Goal: Use online tool/utility: Utilize a website feature to perform a specific function

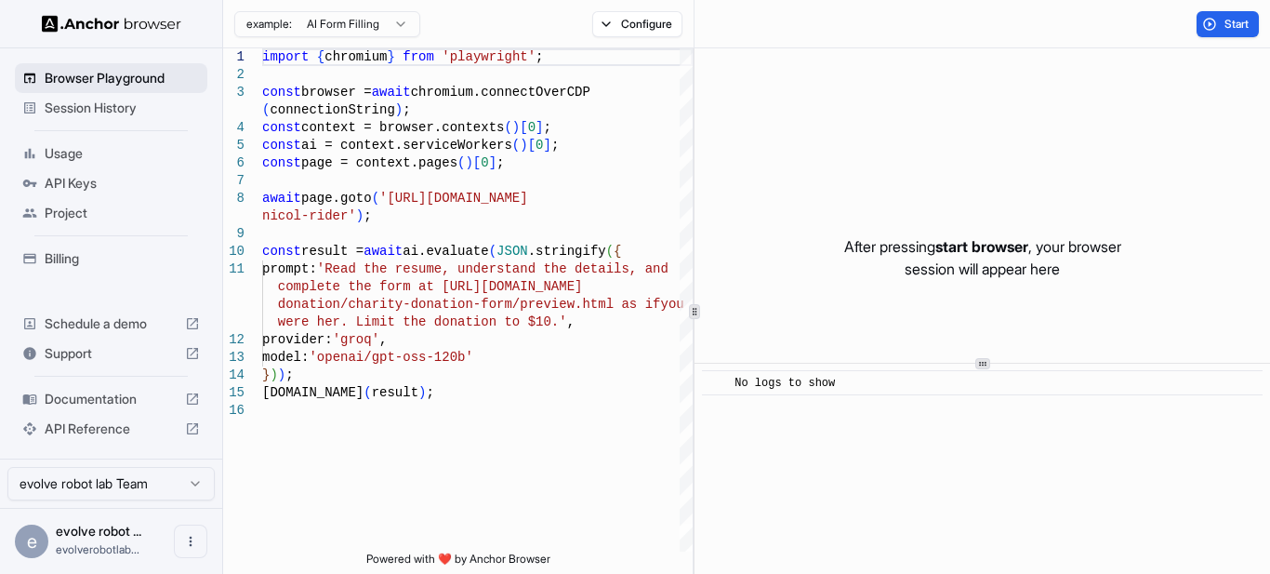
click at [113, 76] on span "Browser Playground" at bounding box center [122, 78] width 155 height 19
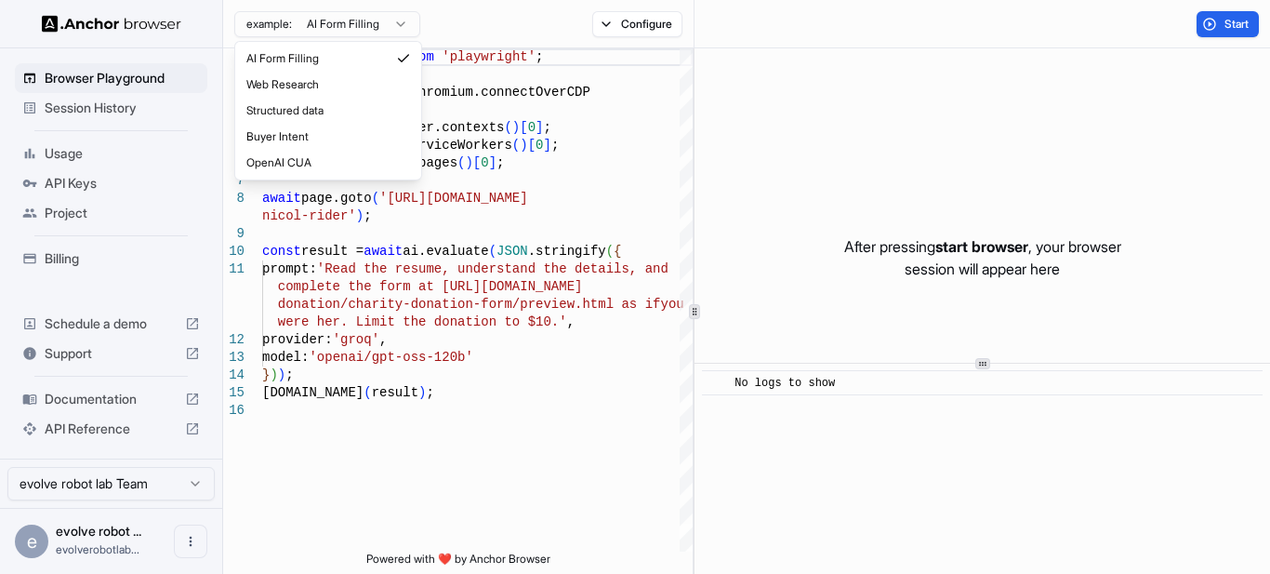
click at [365, 28] on html "Browser Playground Session History Usage API Keys Project Billing Schedule a de…" at bounding box center [635, 287] width 1270 height 574
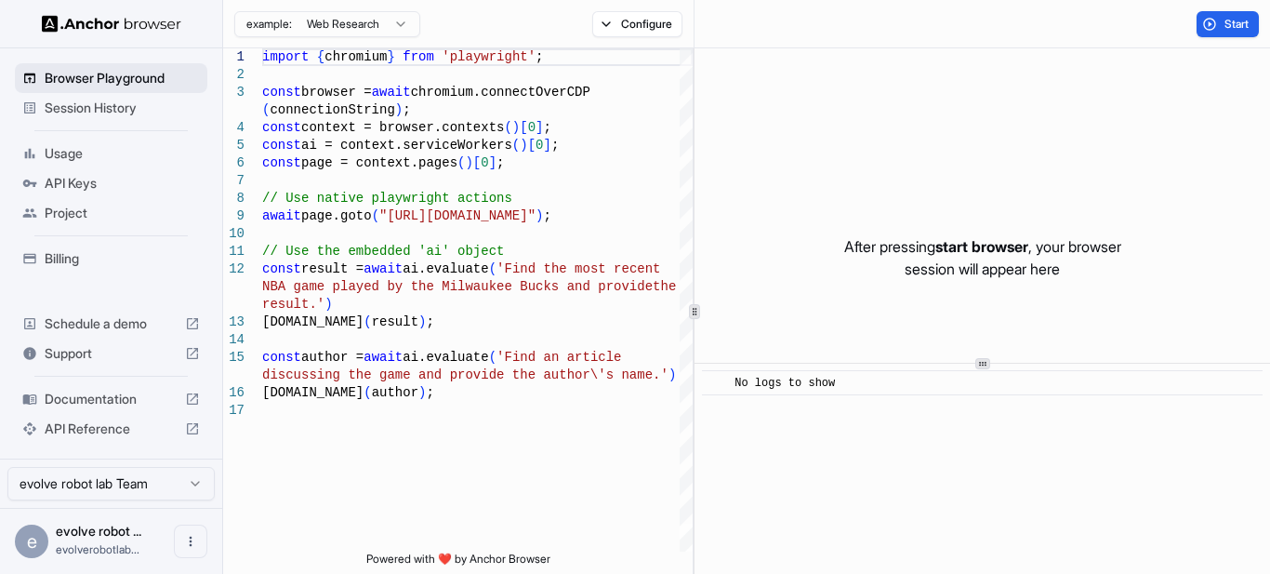
click at [139, 76] on span "Browser Playground" at bounding box center [122, 78] width 155 height 19
click at [103, 77] on span "Browser Playground" at bounding box center [122, 78] width 155 height 19
click at [316, 32] on html "Browser Playground Session History Usage API Keys Project Billing Schedule a de…" at bounding box center [635, 287] width 1270 height 574
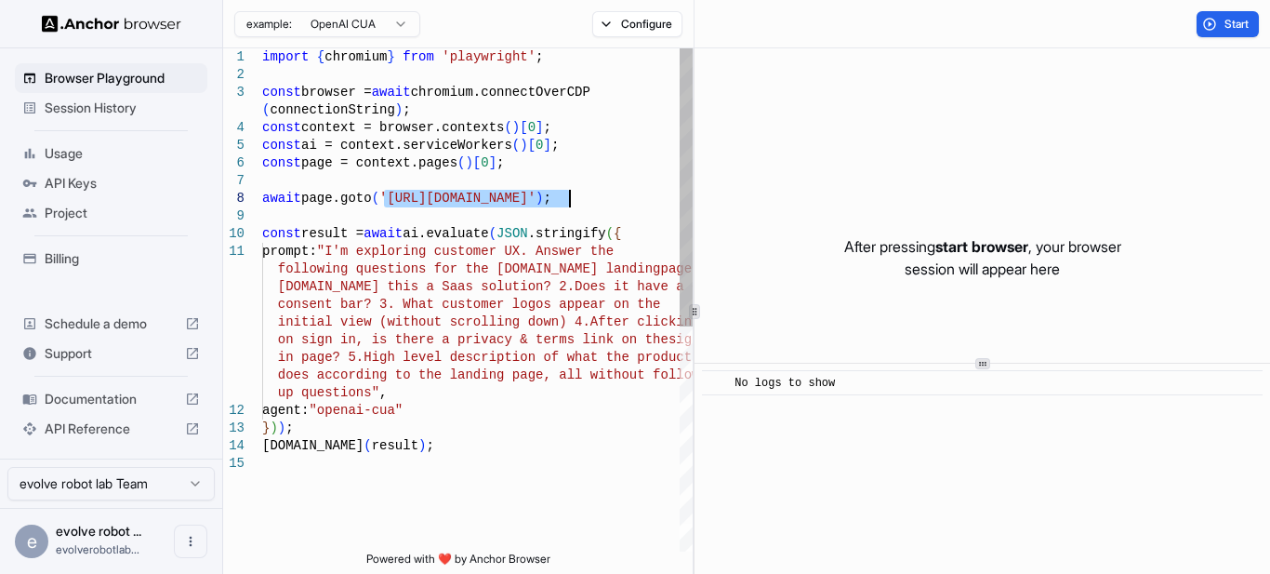
drag, startPoint x: 383, startPoint y: 196, endPoint x: 572, endPoint y: 200, distance: 188.8
click at [572, 200] on div "const browser = await chromium.connectOverCDP ( connectionString ) ; const cont…" at bounding box center [477, 503] width 431 height 910
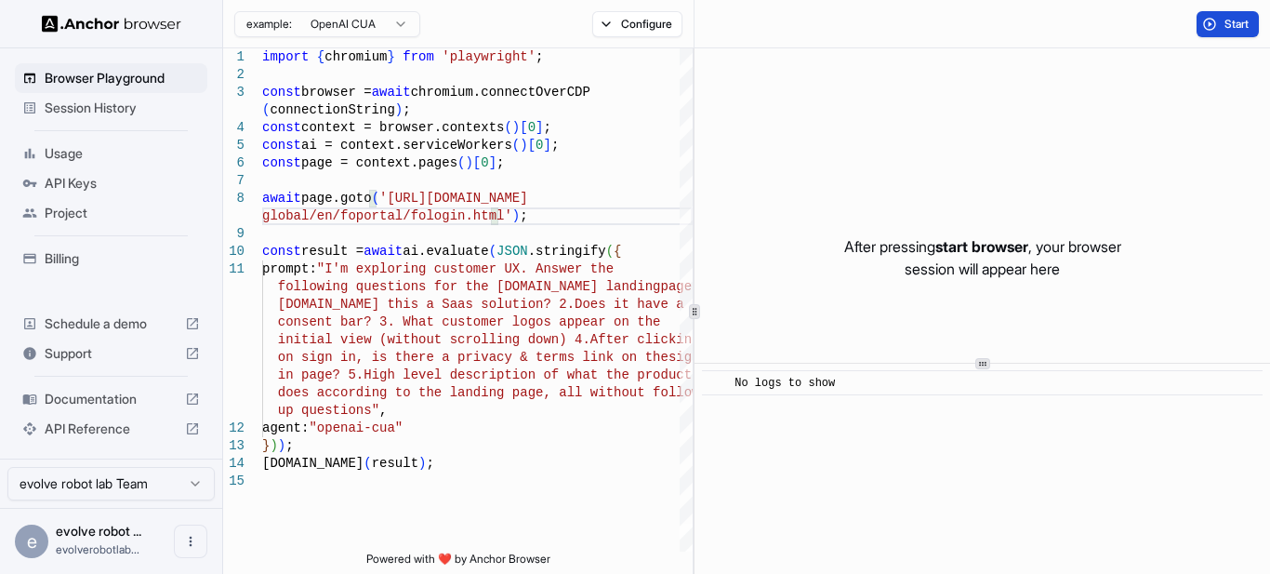
click at [1244, 23] on span "Start" at bounding box center [1238, 24] width 26 height 15
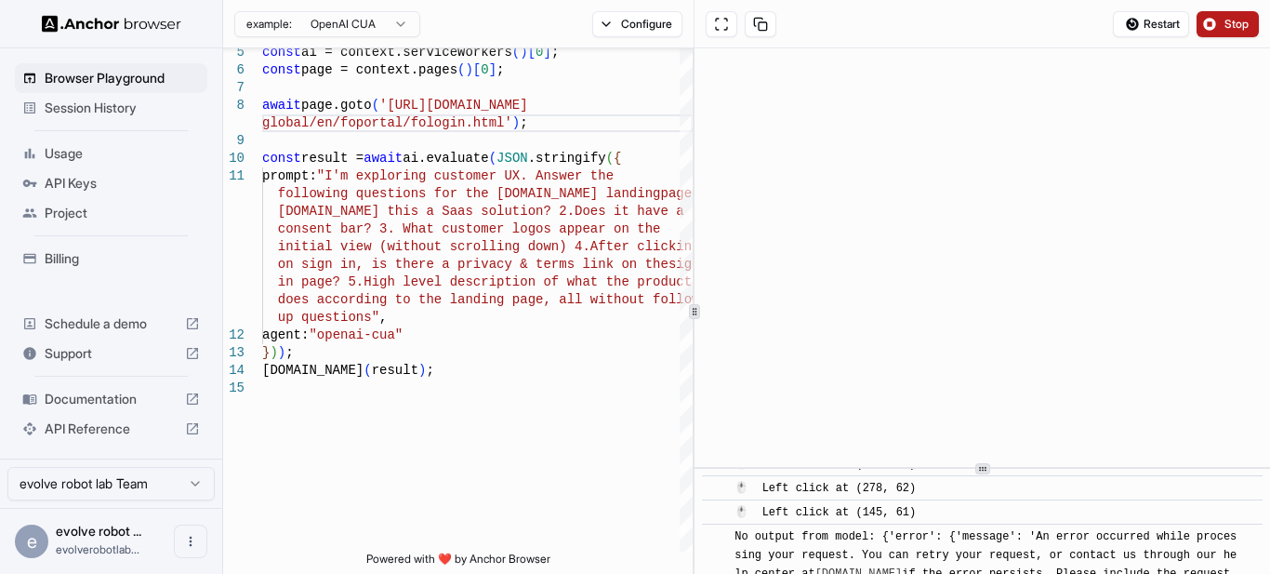
click at [1000, 573] on html "Browser Playground Session History Usage API Keys Project Billing Schedule a de…" at bounding box center [635, 287] width 1270 height 574
click at [74, 186] on span "API Keys" at bounding box center [122, 183] width 155 height 19
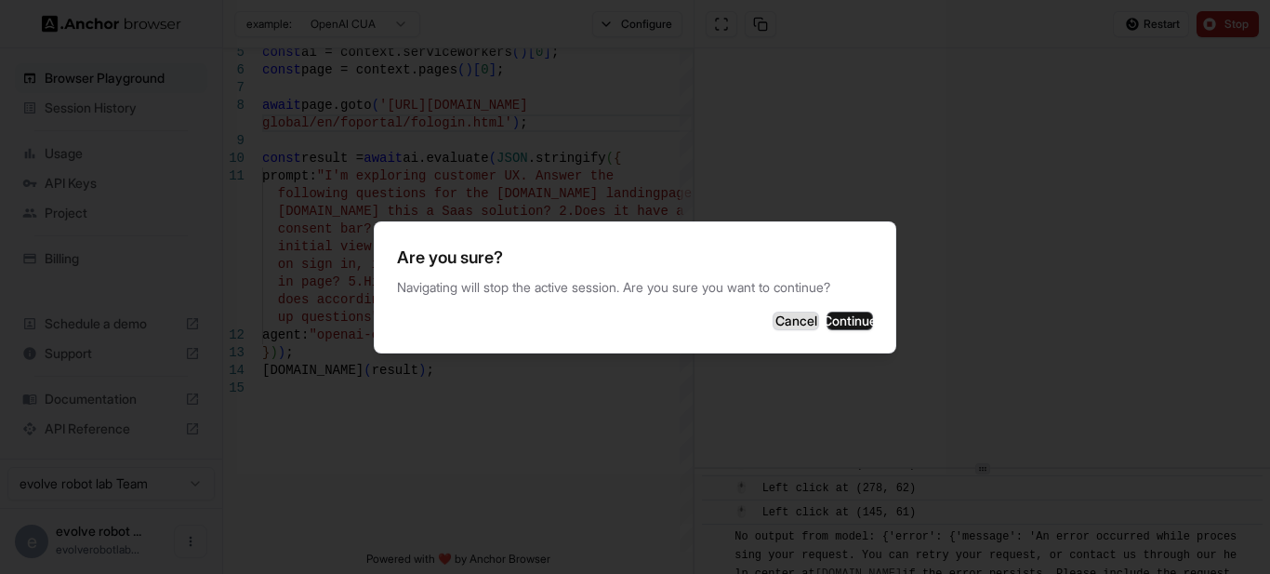
click at [773, 321] on button "Cancel" at bounding box center [796, 321] width 47 height 19
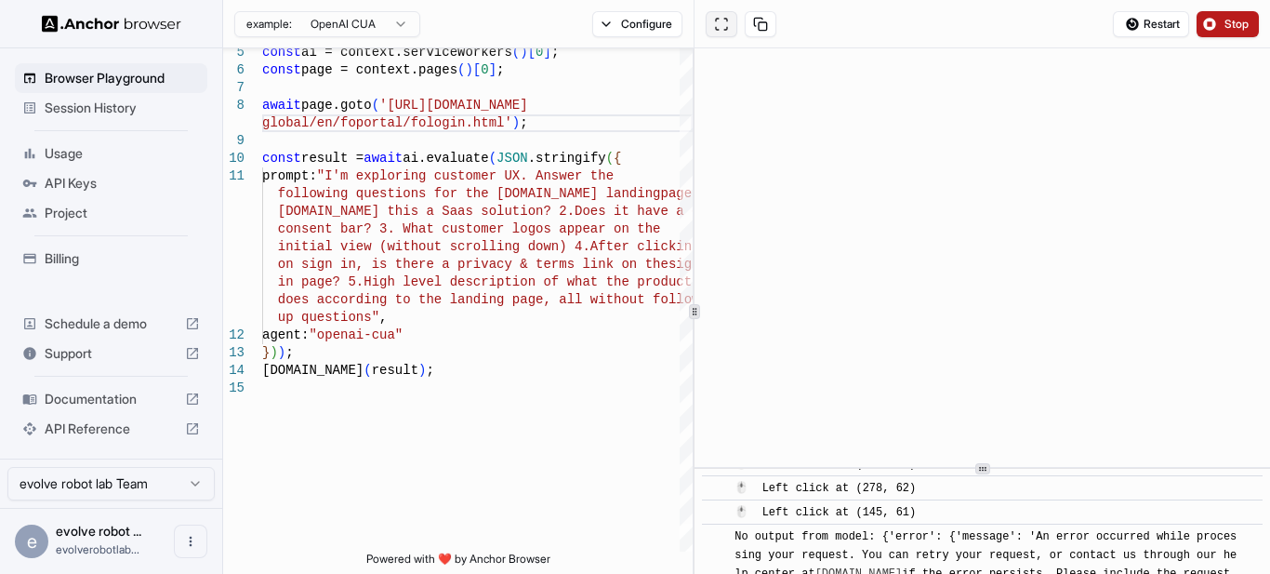
click at [723, 31] on button at bounding box center [722, 24] width 32 height 26
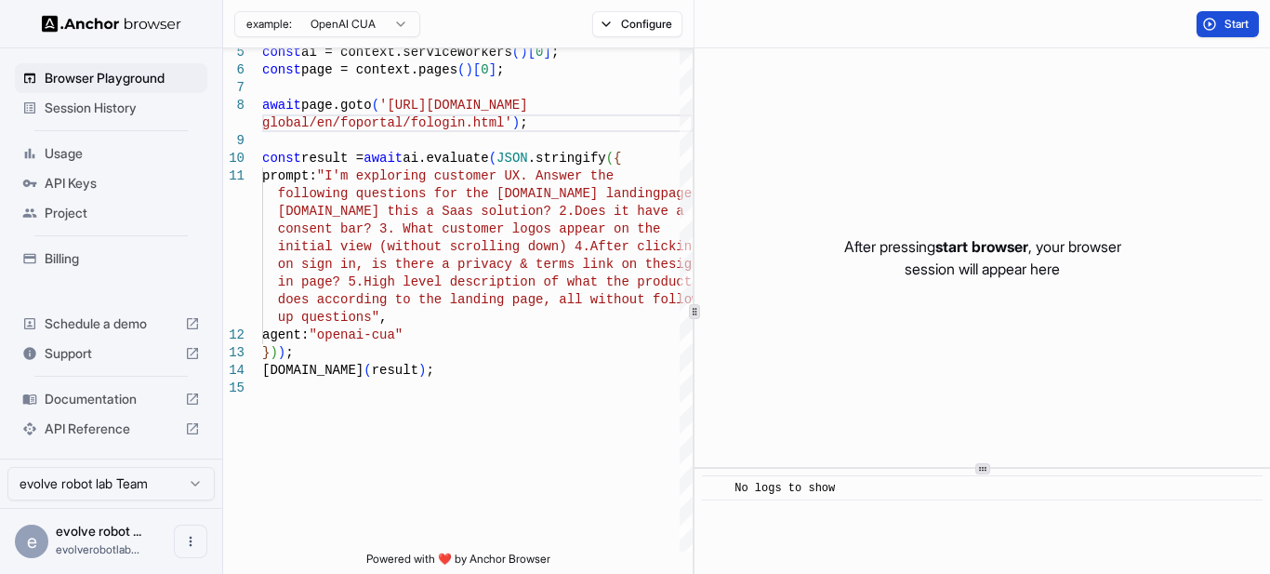
click at [1215, 27] on button "Start" at bounding box center [1228, 24] width 62 height 26
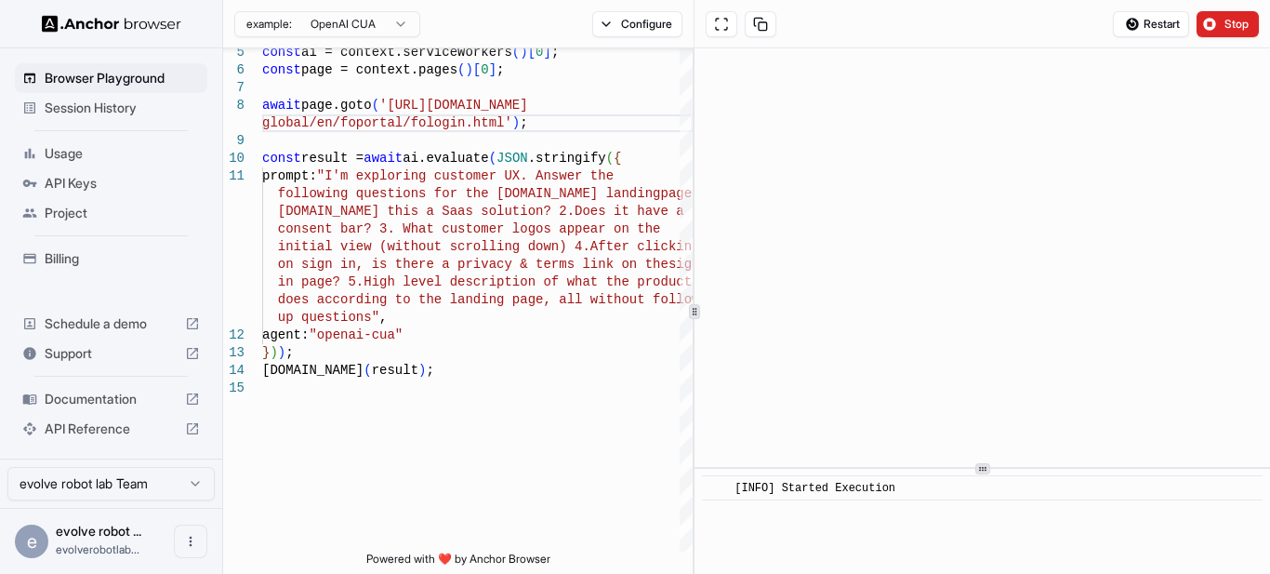
click at [981, 472] on icon at bounding box center [982, 468] width 9 height 9
click at [723, 19] on button at bounding box center [722, 24] width 32 height 26
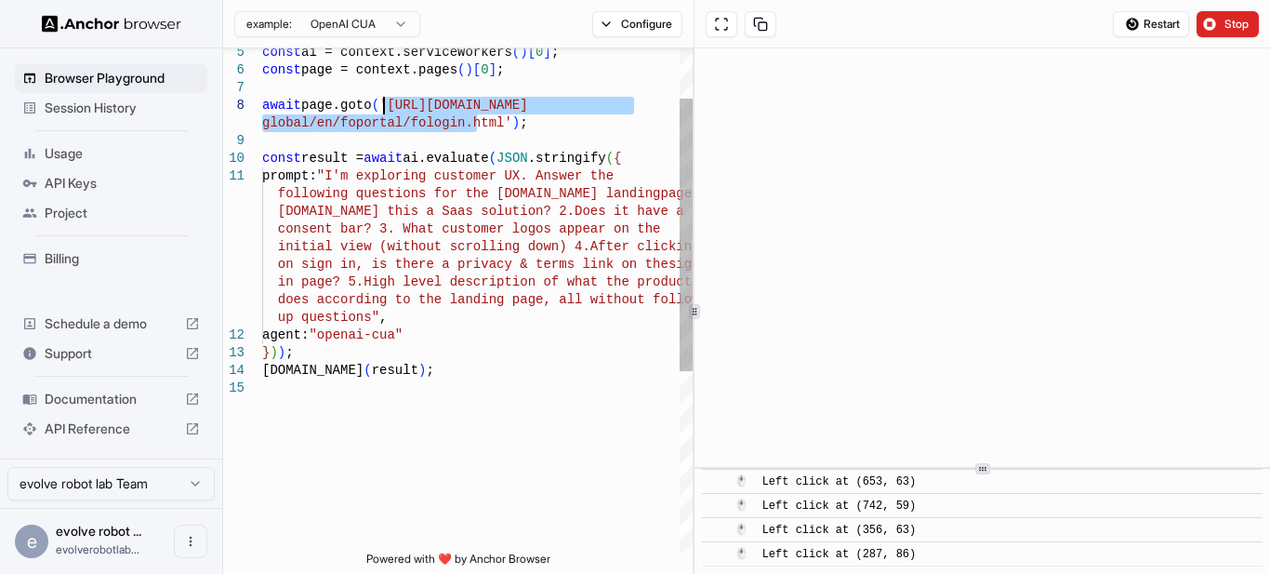
drag, startPoint x: 480, startPoint y: 123, endPoint x: 381, endPoint y: 101, distance: 100.9
click at [381, 101] on div "const ai = context.serviceWorkers ( ) [ 0 ] ; const page = context.pages ( ) [ …" at bounding box center [477, 418] width 431 height 927
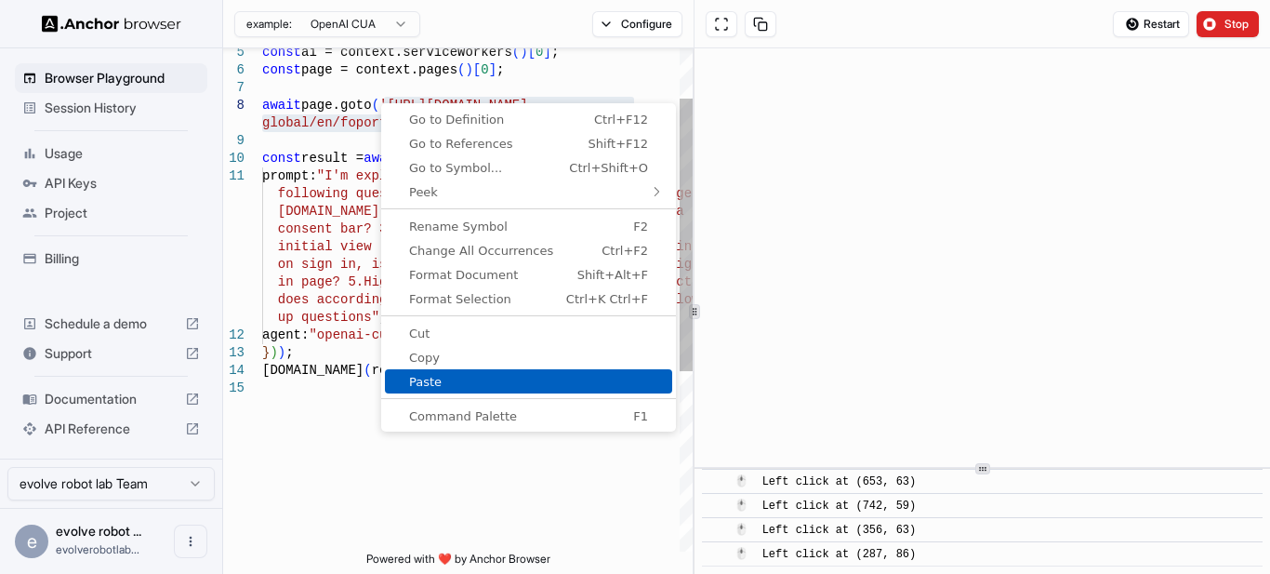
click at [451, 377] on span "Paste" at bounding box center [528, 382] width 287 height 12
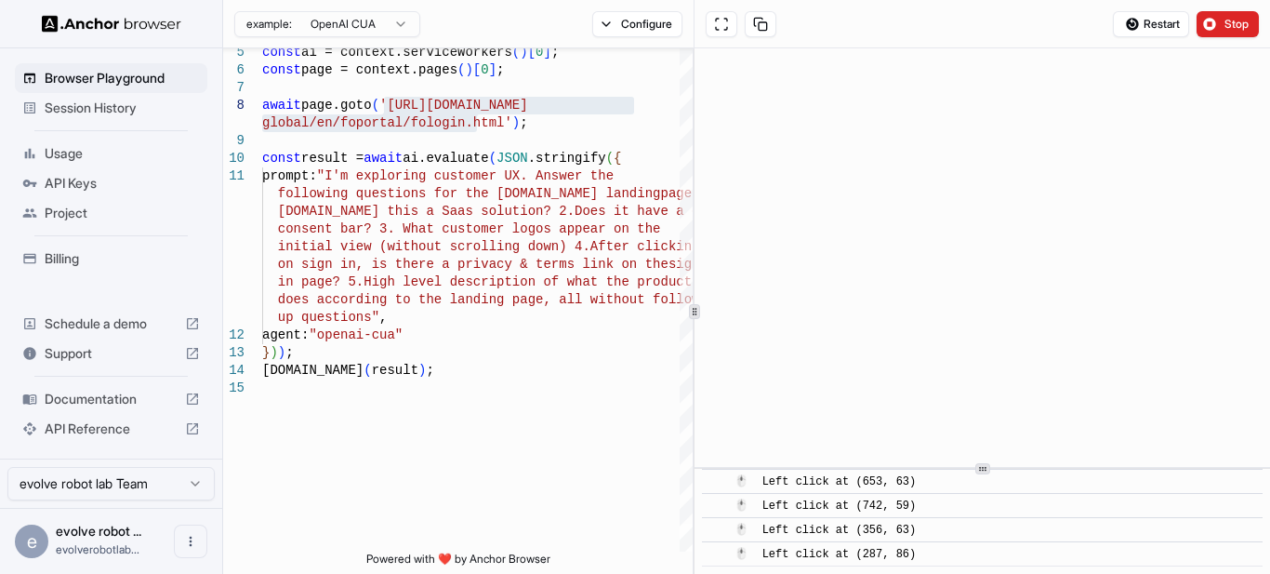
scroll to position [339, 0]
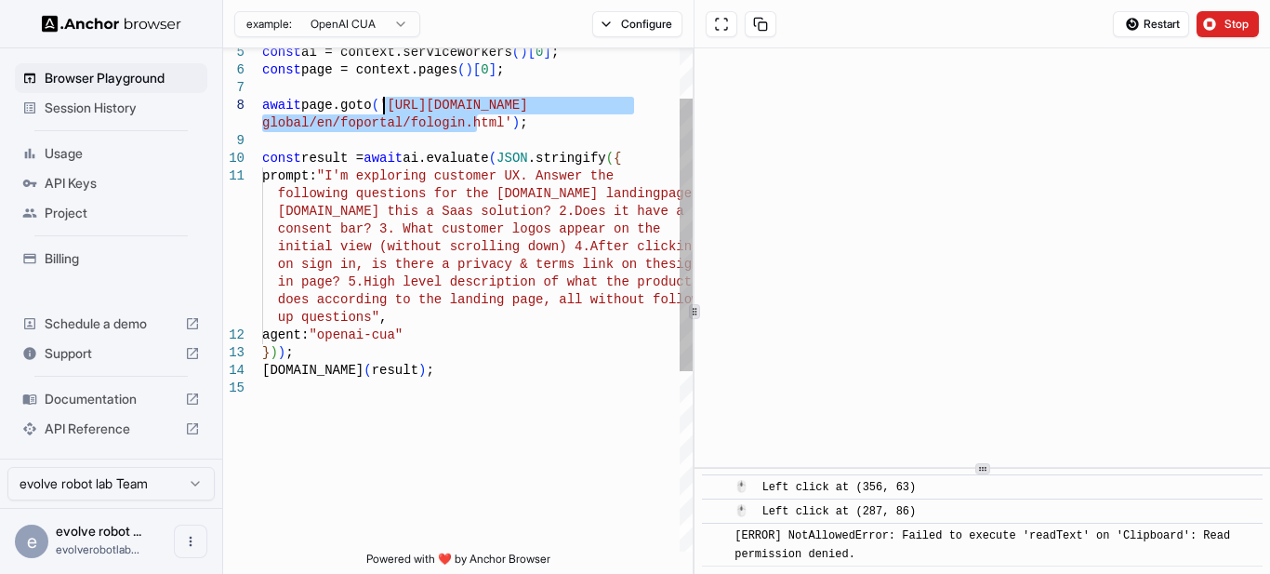
click at [419, 106] on div "const ai = context.serviceWorkers ( ) [ 0 ] ; const page = context.pages ( ) [ …" at bounding box center [477, 418] width 431 height 927
drag, startPoint x: 379, startPoint y: 108, endPoint x: 483, endPoint y: 127, distance: 105.1
click at [483, 127] on div "const ai = context.serviceWorkers ( ) [ 0 ] ; const page = context.pages ( ) [ …" at bounding box center [477, 418] width 431 height 927
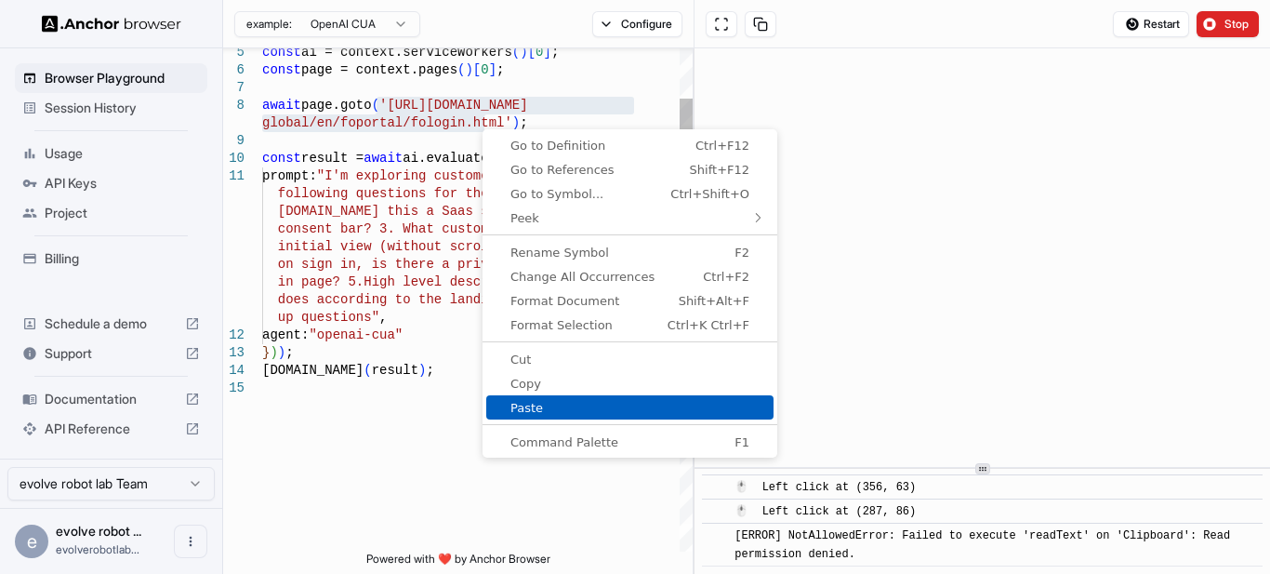
click at [568, 400] on link "Paste" at bounding box center [629, 407] width 287 height 24
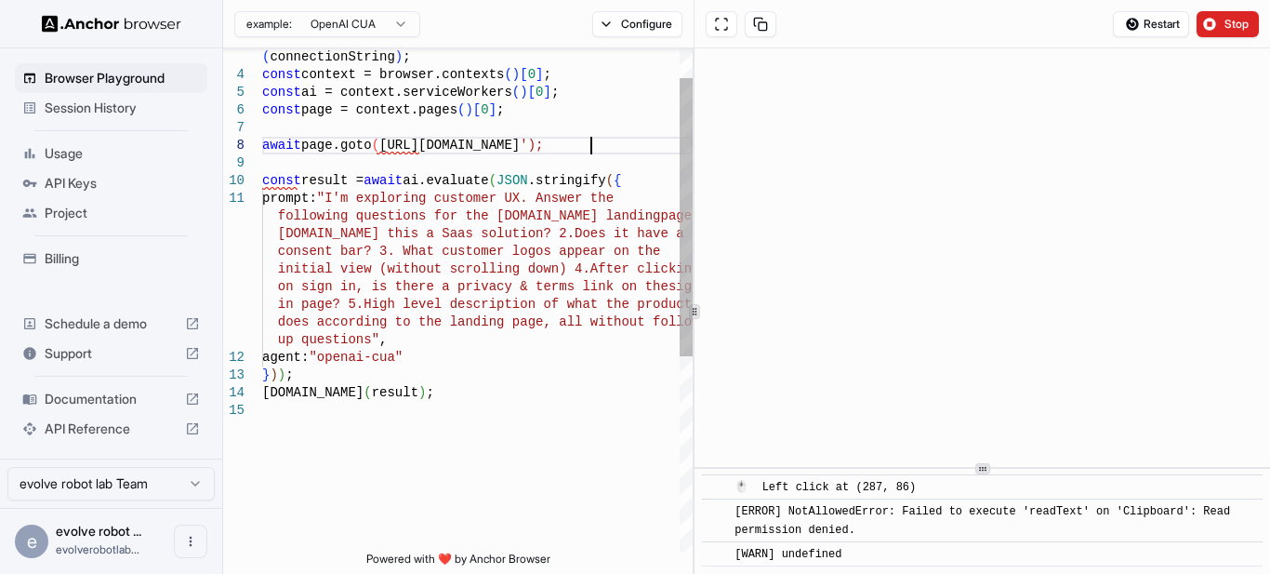
scroll to position [388, 0]
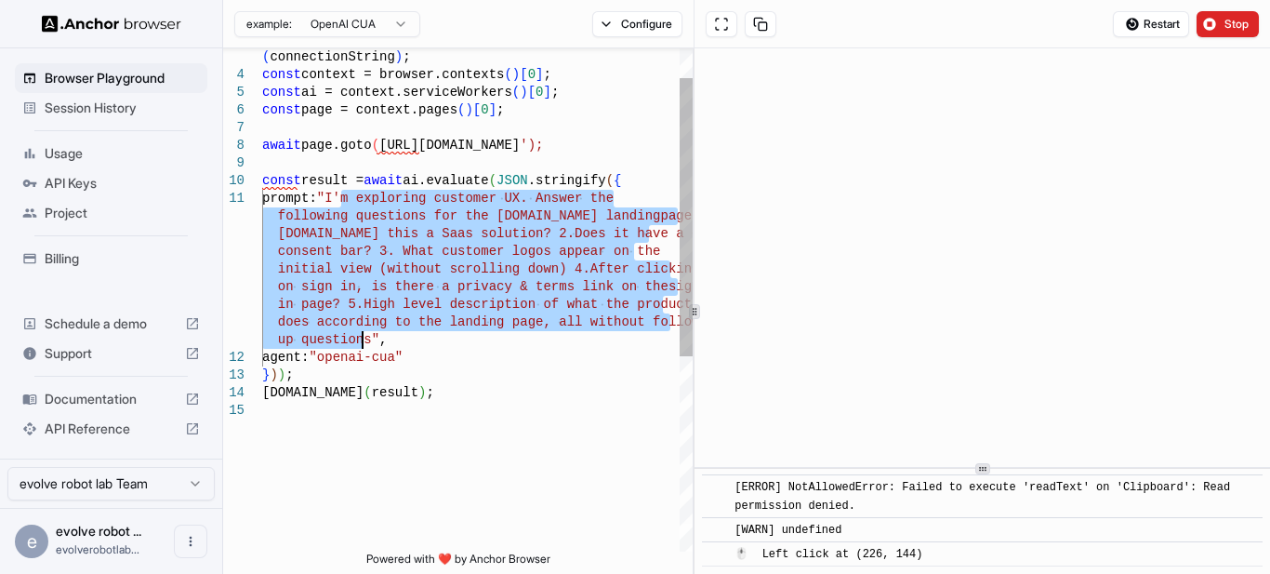
drag, startPoint x: 344, startPoint y: 196, endPoint x: 359, endPoint y: 338, distance: 142.1
click at [359, 338] on div "const ai = context.serviceWorkers ( ) [ 0 ] ; const page = context.pages ( ) [ …" at bounding box center [477, 450] width 431 height 910
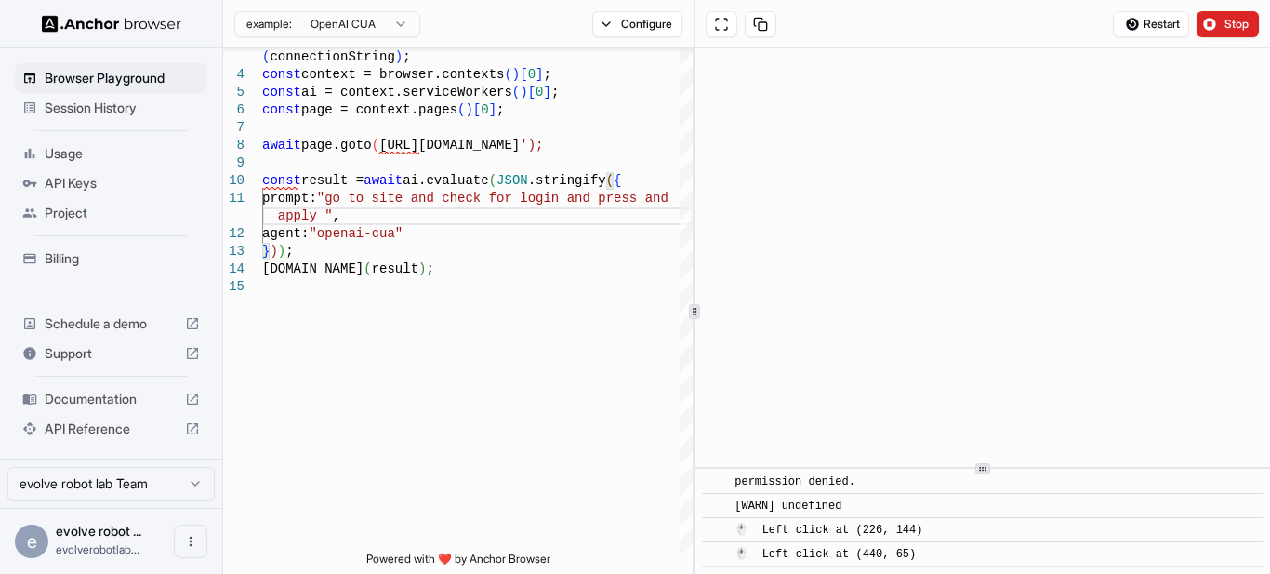
scroll to position [436, 0]
click at [1226, 17] on span "Stop" at bounding box center [1238, 24] width 26 height 15
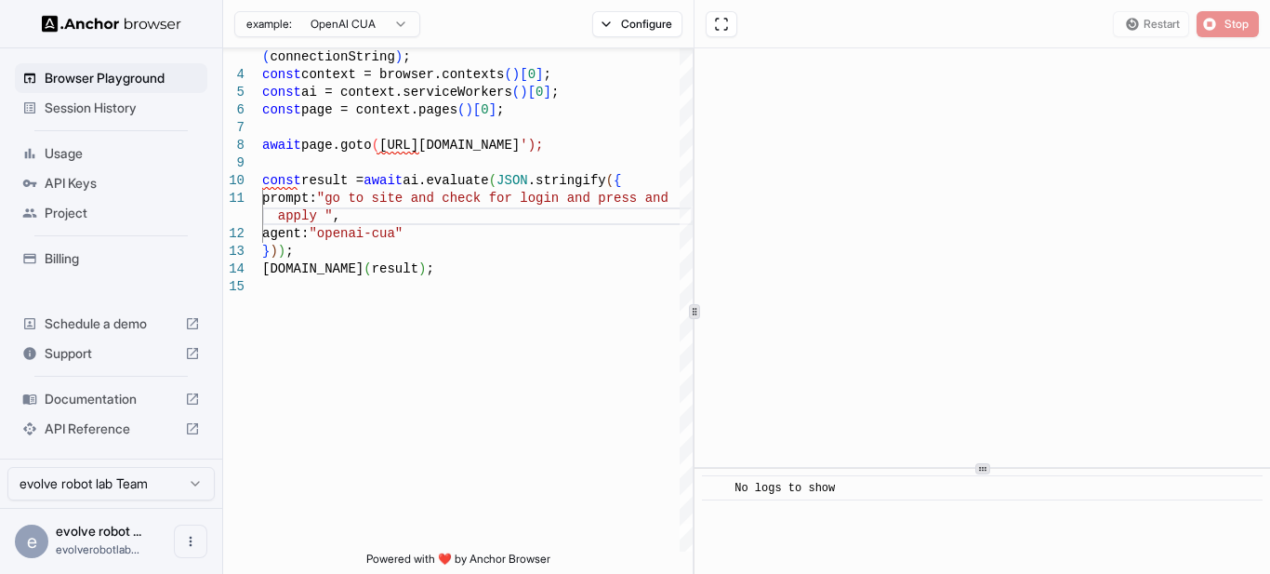
scroll to position [0, 0]
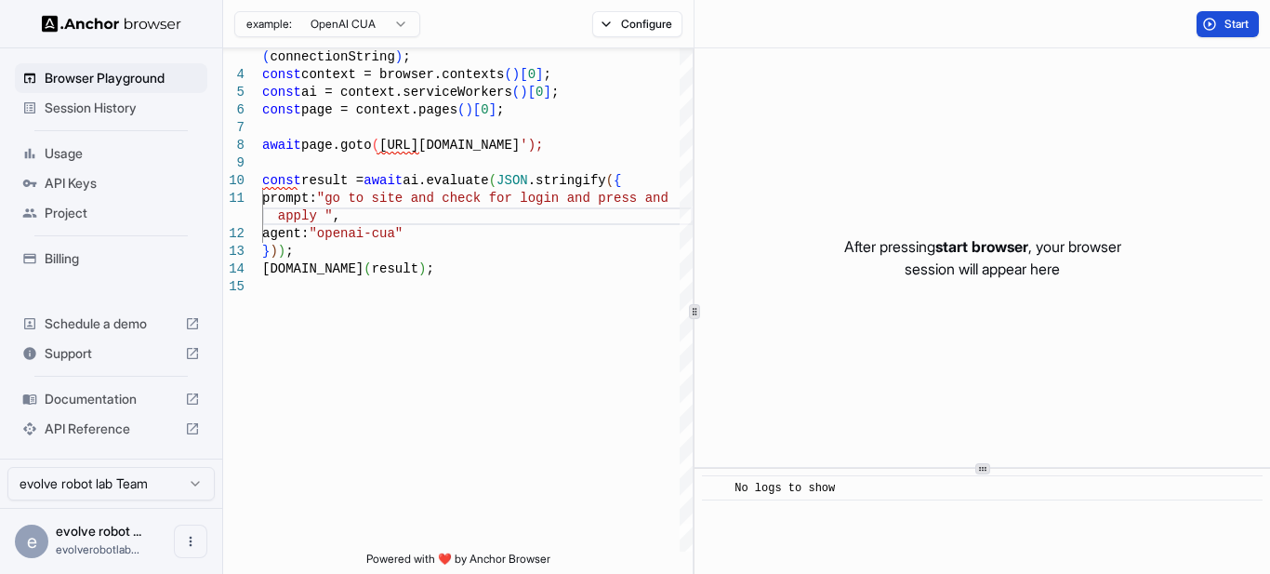
click at [1230, 20] on span "Start" at bounding box center [1238, 24] width 26 height 15
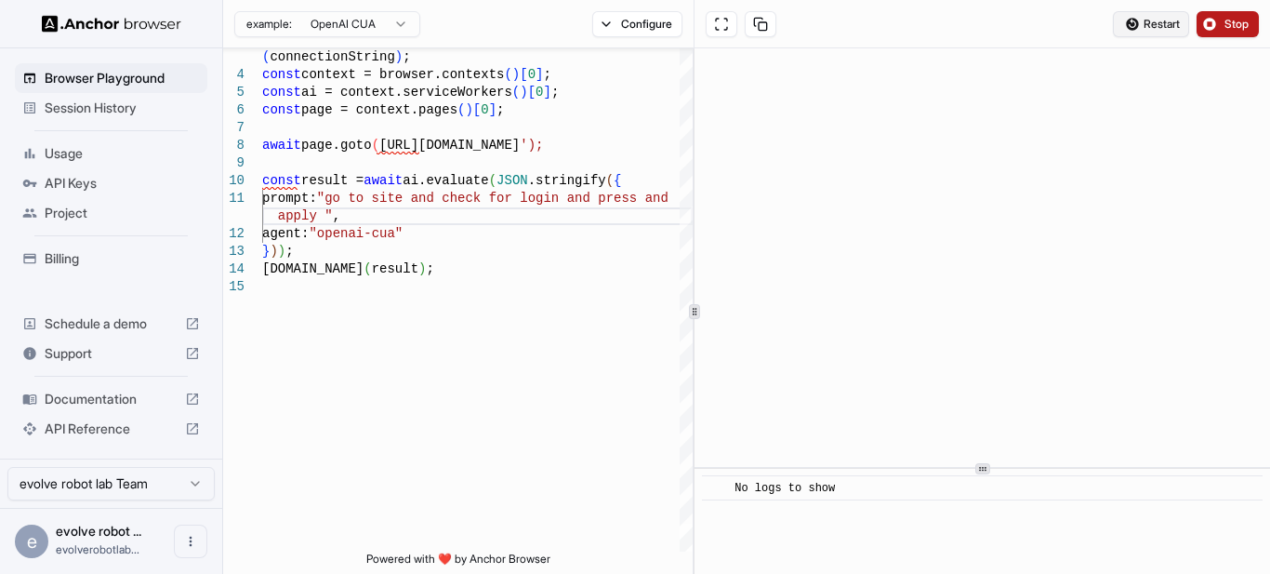
click at [1143, 33] on button "Restart" at bounding box center [1151, 24] width 76 height 26
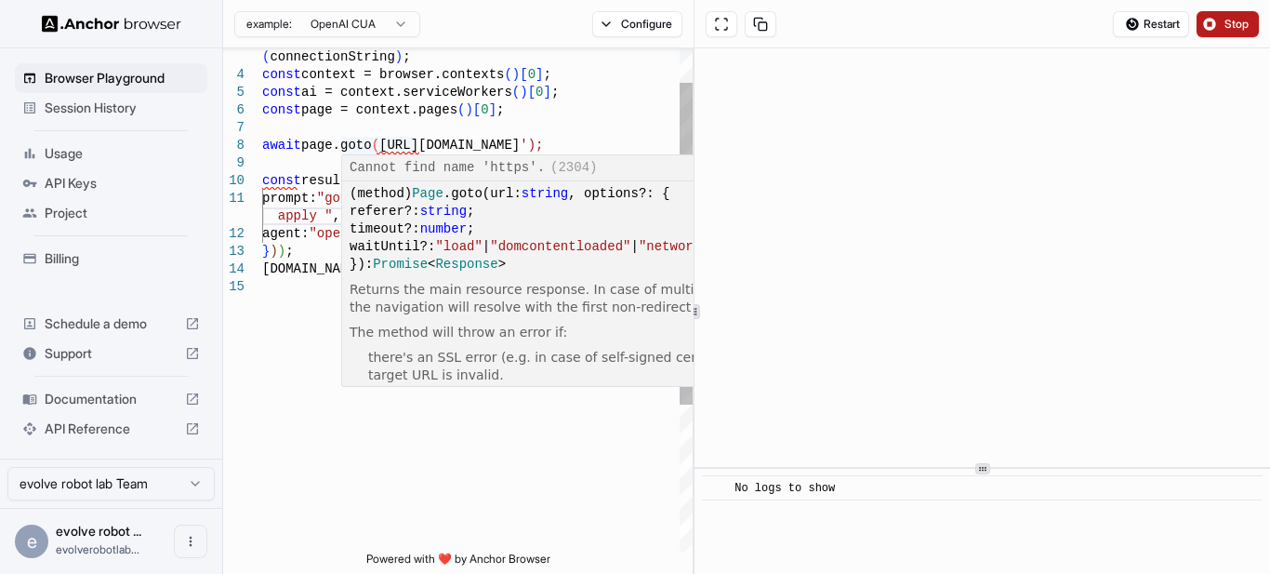
click at [374, 144] on div "const ai = context.serviceWorkers ( ) [ 0 ] ; const page = context.pages ( ) [ …" at bounding box center [477, 388] width 431 height 786
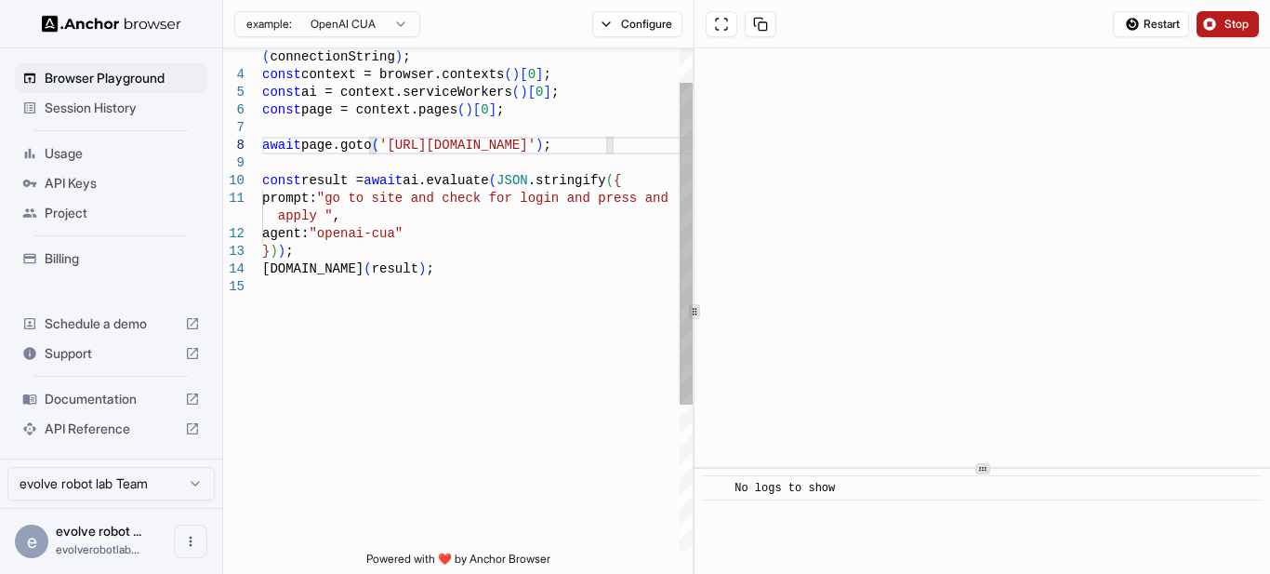
click at [500, 398] on div "const ai = context.serviceWorkers ( ) [ 0 ] ; const page = context.pages ( ) [ …" at bounding box center [477, 388] width 431 height 786
click at [1227, 18] on span "Stop" at bounding box center [1238, 24] width 26 height 15
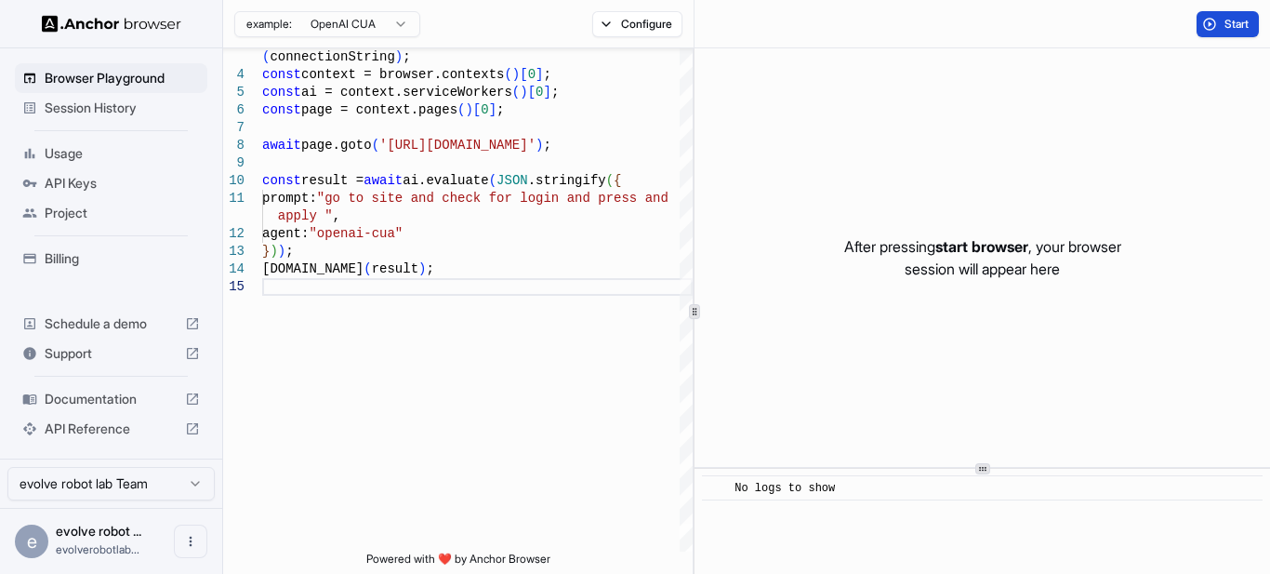
click at [1228, 24] on span "Start" at bounding box center [1238, 24] width 26 height 15
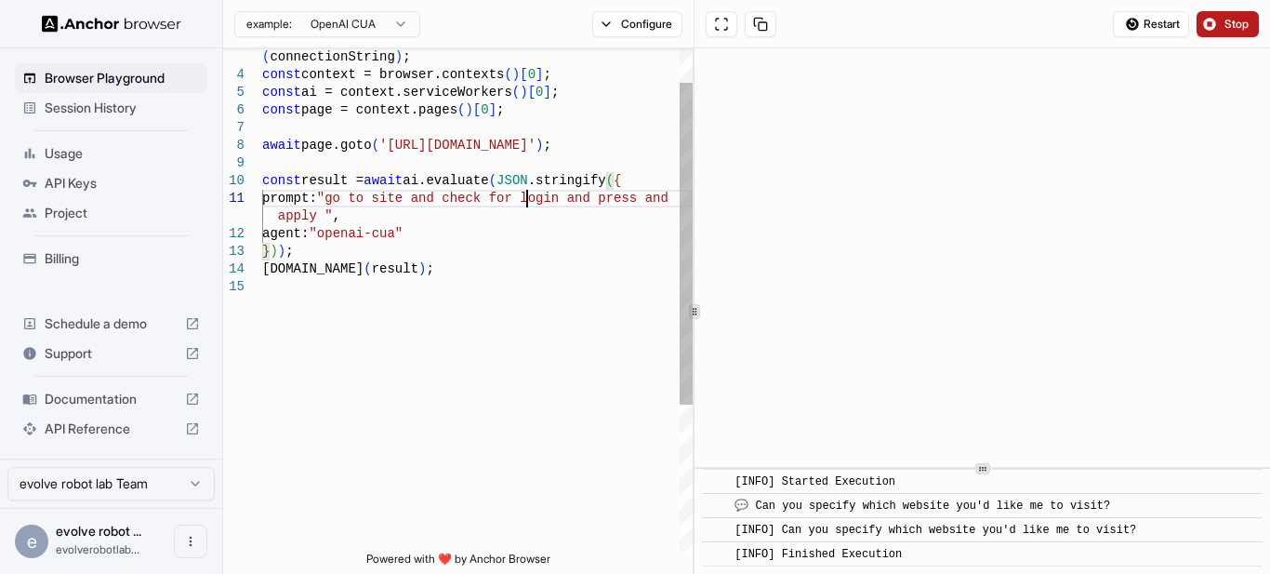
click at [525, 195] on div "const ai = context.serviceWorkers ( ) [ 0 ] ; const page = context.pages ( ) [ …" at bounding box center [477, 388] width 431 height 786
drag, startPoint x: 515, startPoint y: 197, endPoint x: 653, endPoint y: 199, distance: 137.7
click at [653, 199] on div "const ai = context.serviceWorkers ( ) [ 0 ] ; const page = context.pages ( ) [ …" at bounding box center [477, 388] width 431 height 786
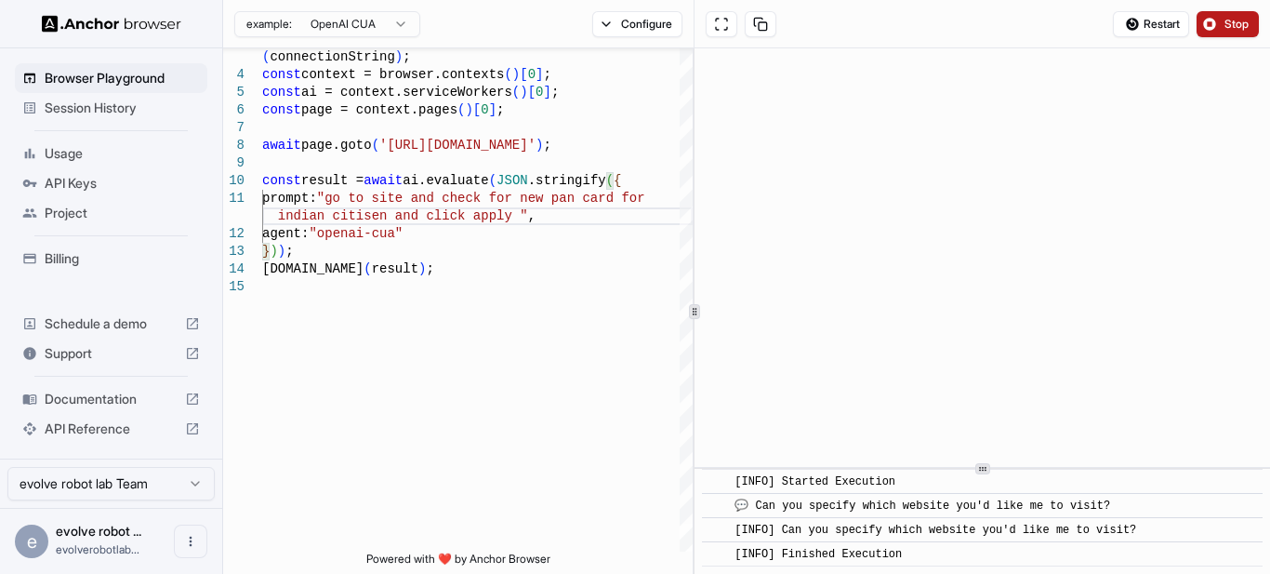
click at [1235, 28] on span "Stop" at bounding box center [1238, 24] width 26 height 15
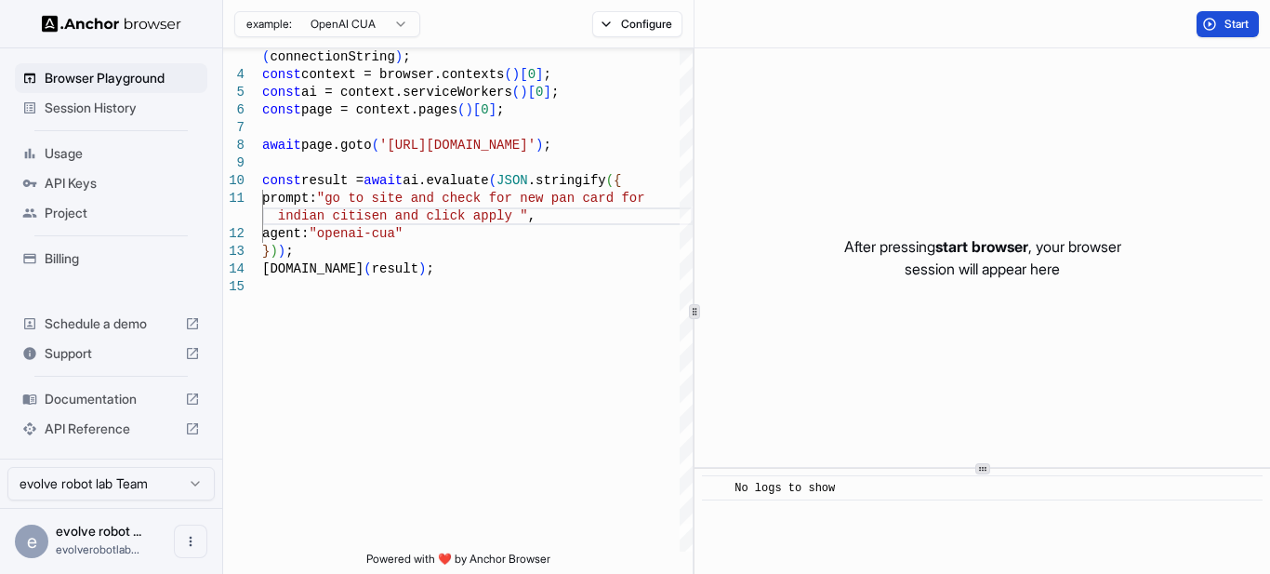
click at [1212, 31] on button "Start" at bounding box center [1228, 24] width 62 height 26
click at [1235, 31] on button "Start" at bounding box center [1228, 24] width 62 height 26
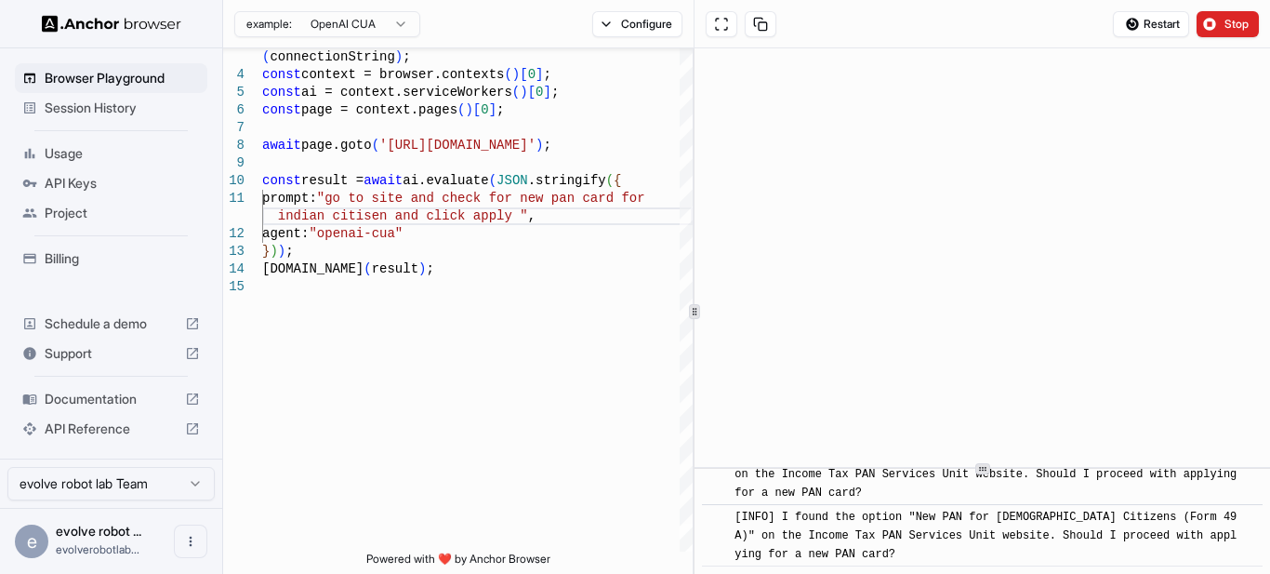
scroll to position [105, 0]
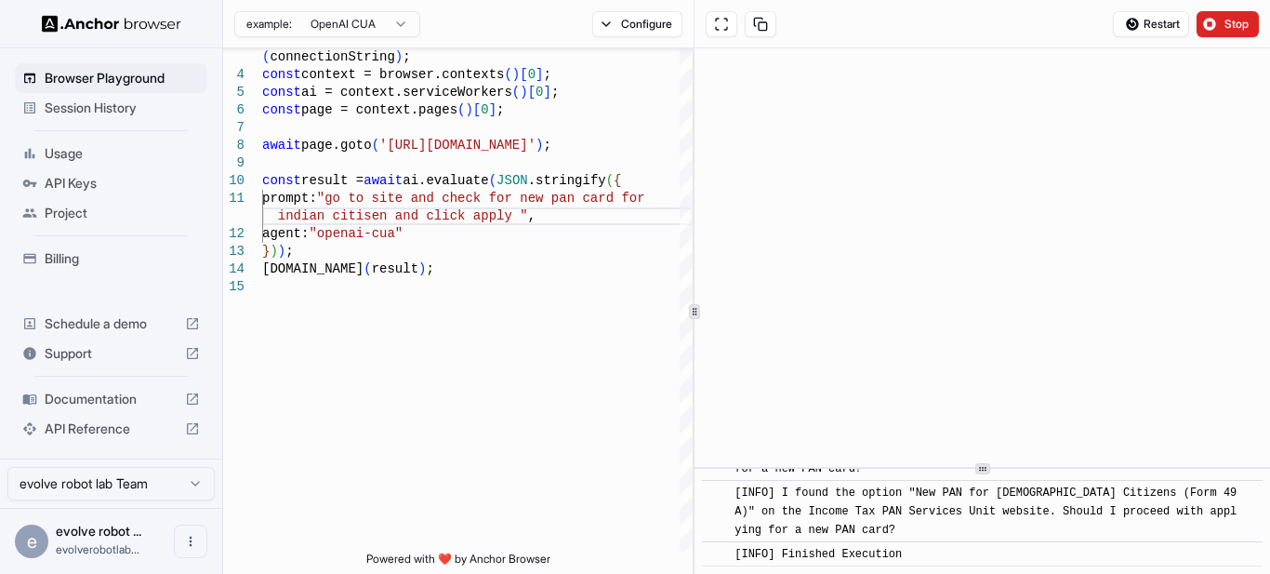
click at [920, 553] on div "[INFO] Finished Execution" at bounding box center [989, 554] width 508 height 19
click at [902, 553] on span "[INFO] Finished Execution" at bounding box center [818, 554] width 167 height 13
drag, startPoint x: 495, startPoint y: 218, endPoint x: 453, endPoint y: 213, distance: 42.1
click at [453, 213] on div "const ai = context.serviceWorkers ( ) [ 0 ] ; const page = context.pages ( ) [ …" at bounding box center [477, 388] width 431 height 786
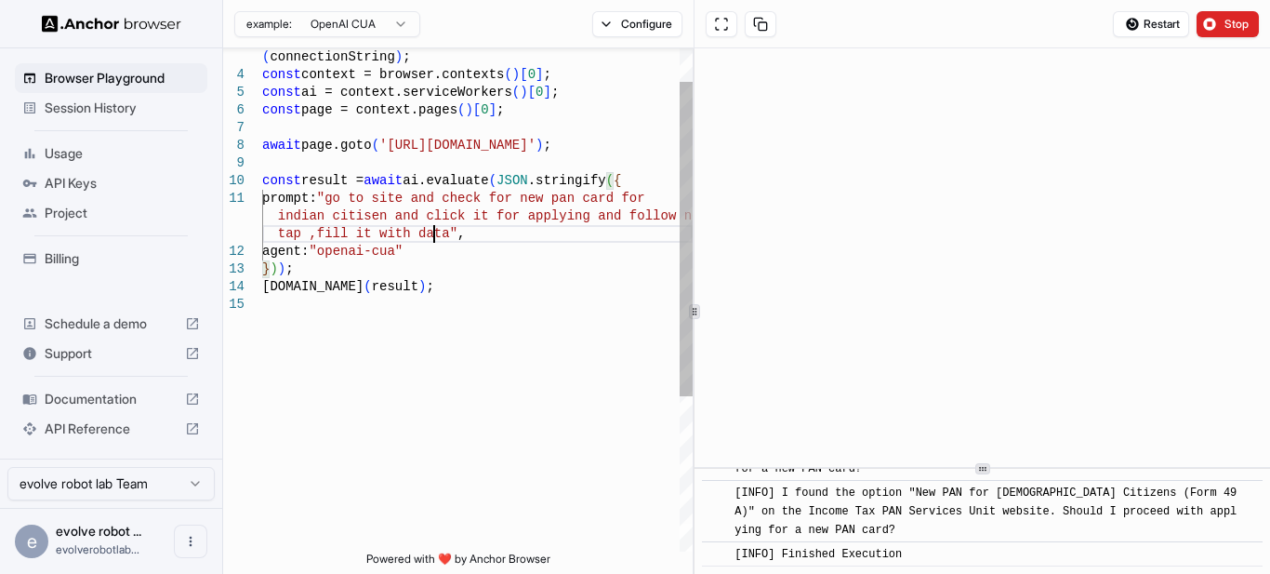
scroll to position [86, 0]
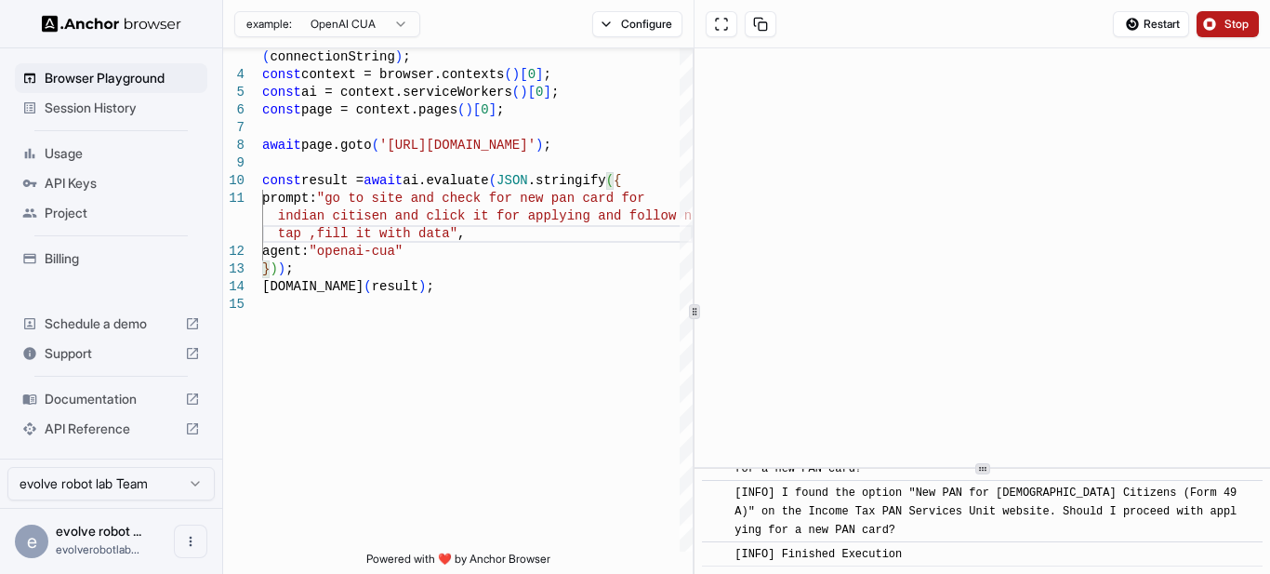
type textarea "**********"
click at [1216, 20] on button "Stop" at bounding box center [1228, 24] width 62 height 26
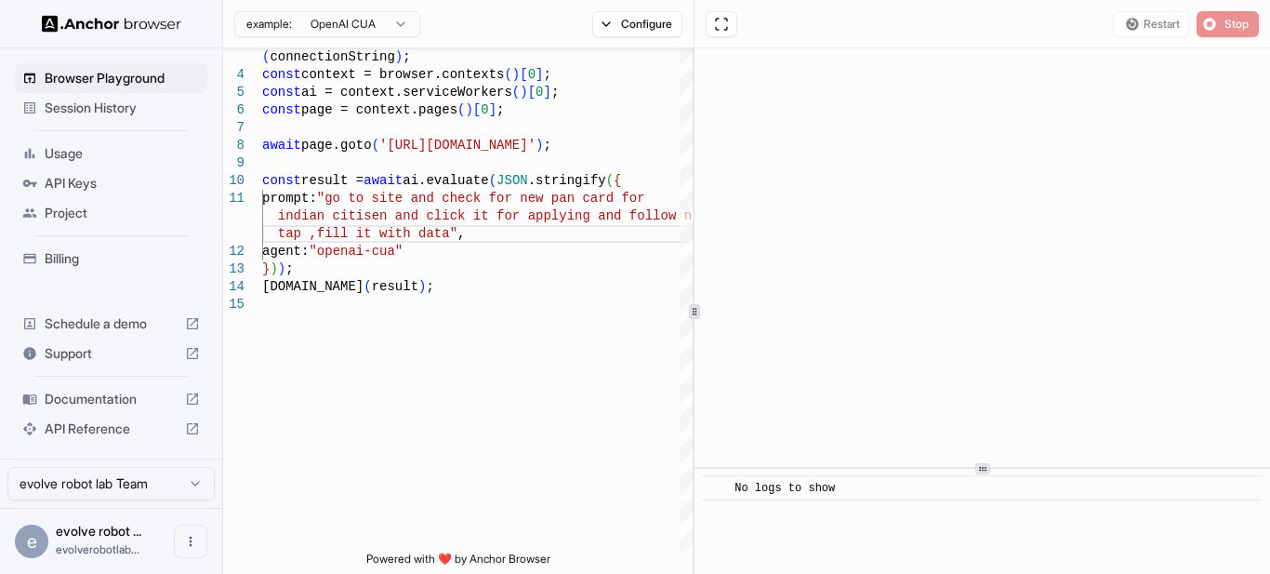
scroll to position [0, 0]
click at [1156, 22] on div "Restart Stop" at bounding box center [1186, 24] width 146 height 26
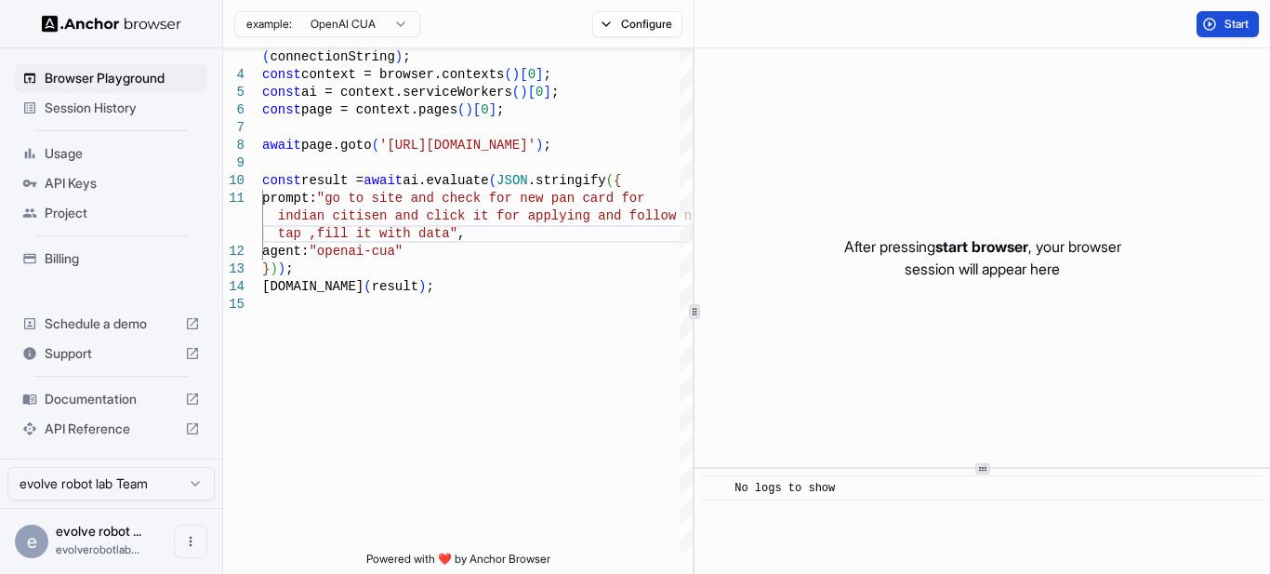
click at [1228, 14] on button "Start" at bounding box center [1228, 24] width 62 height 26
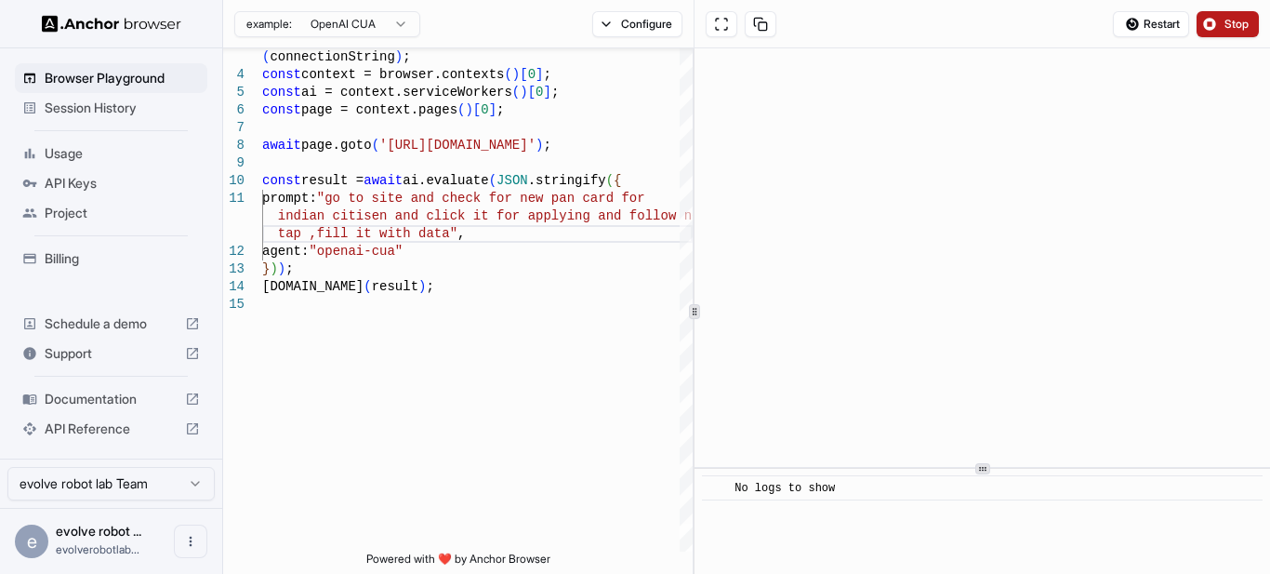
click at [1212, 27] on button "Stop" at bounding box center [1228, 24] width 62 height 26
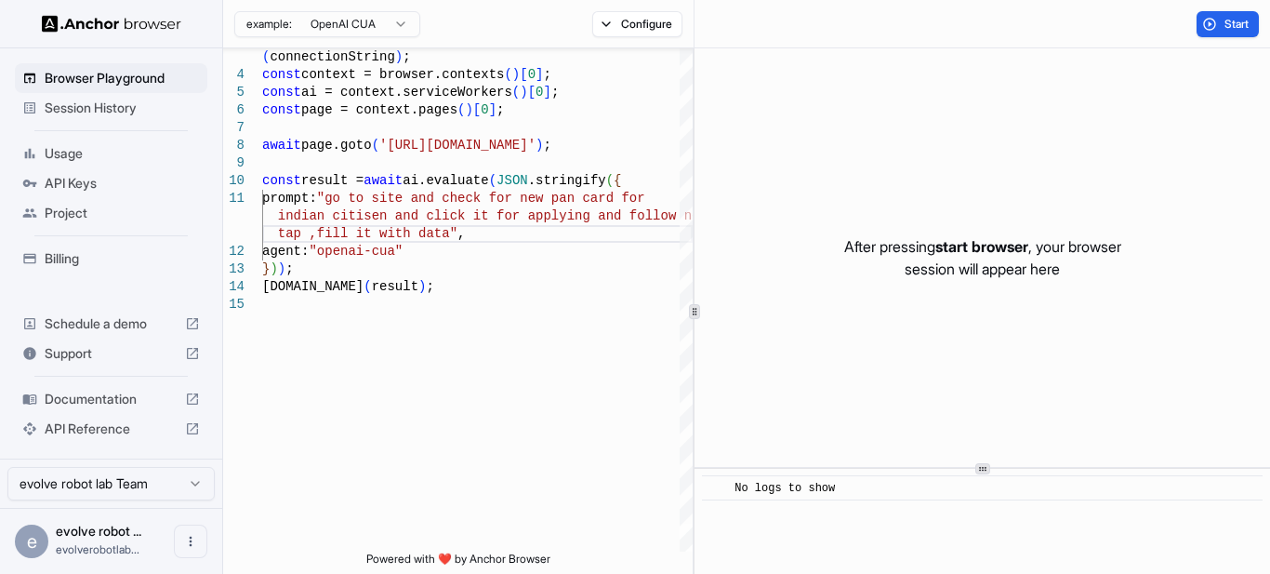
click at [1216, 24] on button "Start" at bounding box center [1228, 24] width 62 height 26
click at [1238, 29] on span "Start" at bounding box center [1238, 24] width 26 height 15
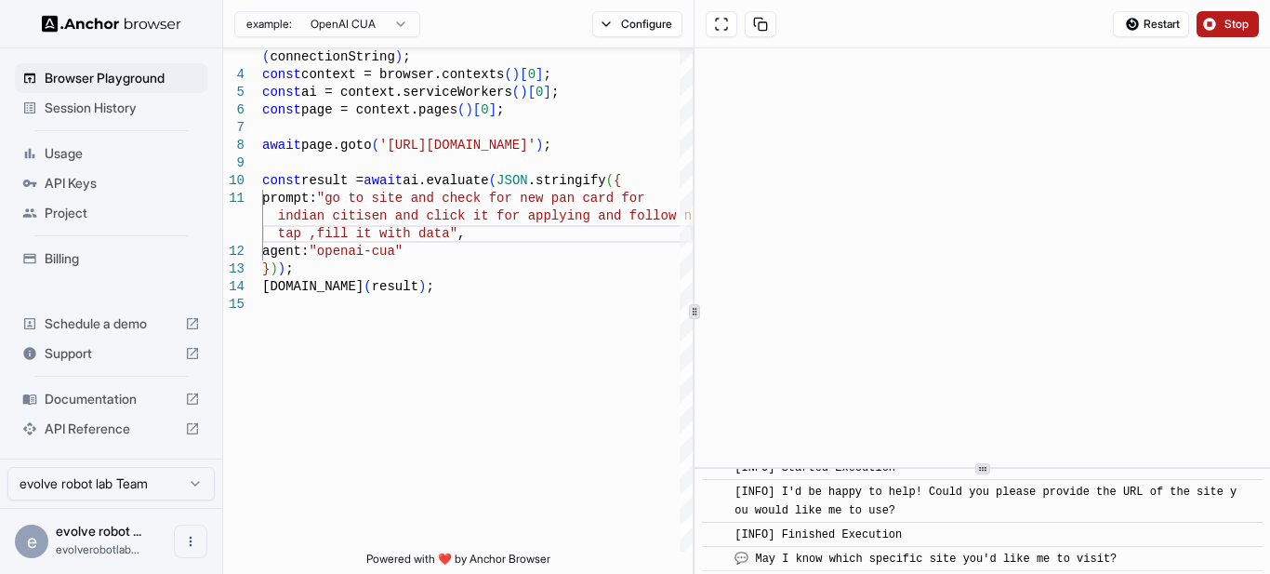
scroll to position [25, 0]
click at [750, 551] on span "💬 May I know which specific site you'd like me to visit?" at bounding box center [926, 554] width 382 height 13
click at [747, 551] on span "💬 May I know which specific site you'd like me to visit?" at bounding box center [926, 554] width 382 height 13
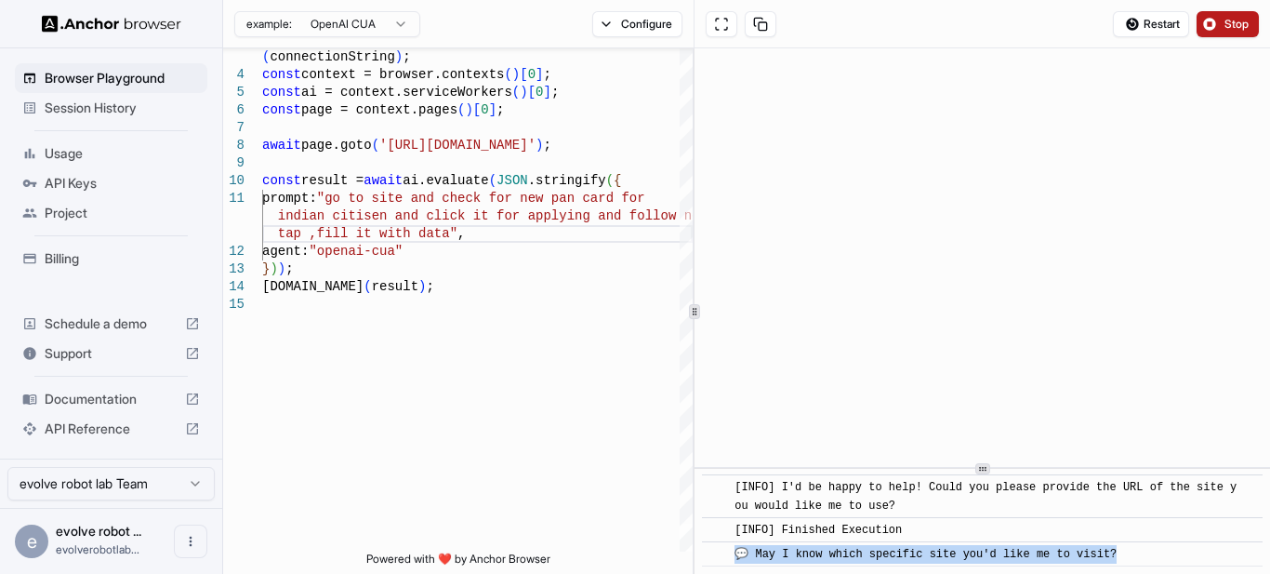
click at [747, 551] on span "💬 May I know which specific site you'd like me to visit?" at bounding box center [926, 554] width 382 height 13
click at [837, 562] on div "💬 May I know which specific site you'd like me to visit?" at bounding box center [929, 554] width 389 height 19
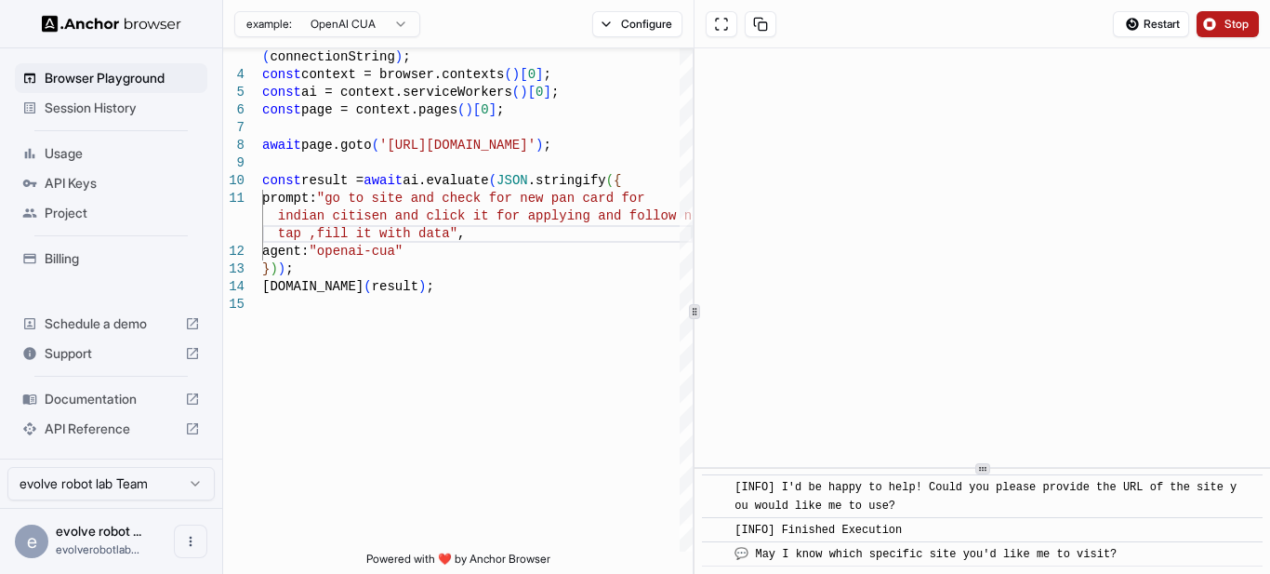
click at [944, 551] on span "💬 May I know which specific site you'd like me to visit?" at bounding box center [926, 554] width 382 height 13
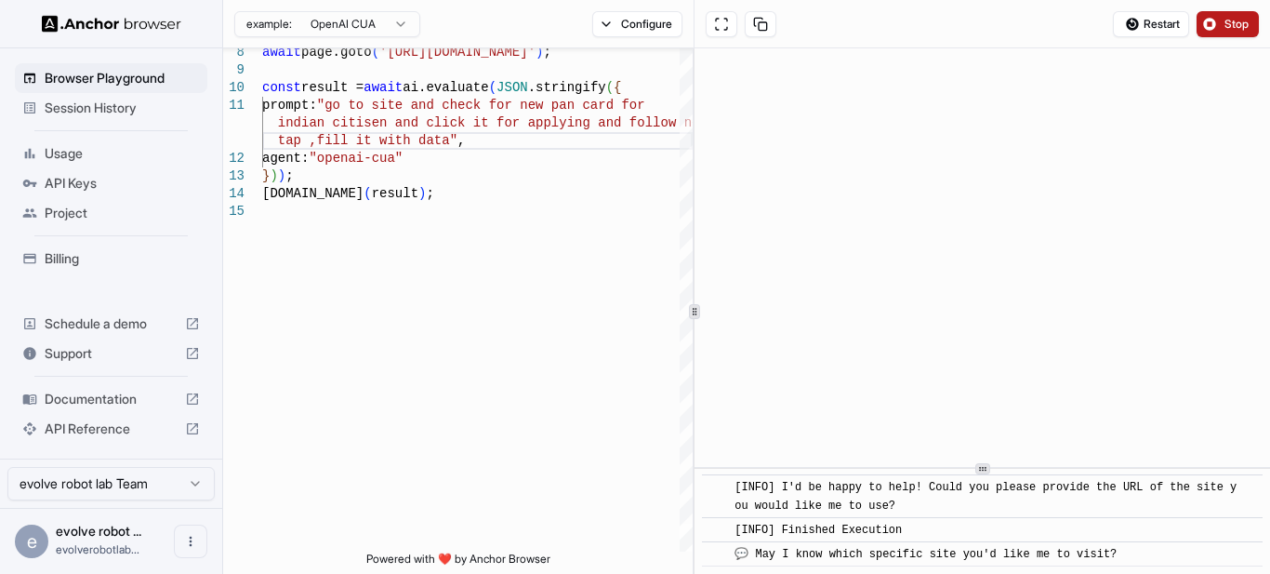
click at [842, 538] on div "[INFO] Finished Execution" at bounding box center [822, 530] width 174 height 19
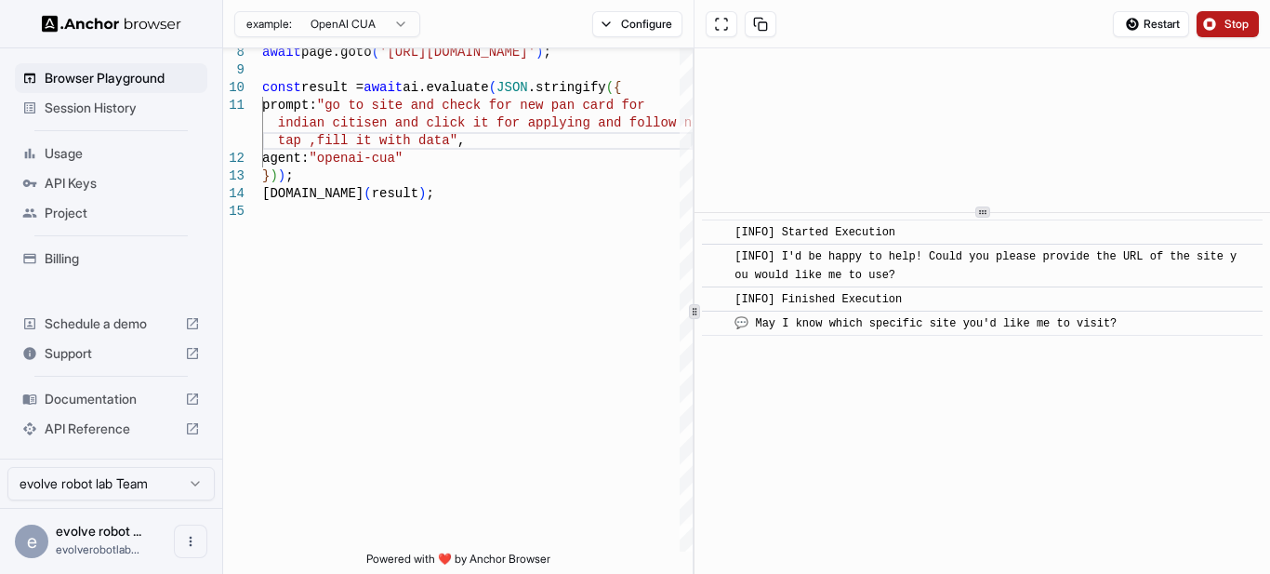
click at [1016, 212] on div at bounding box center [983, 212] width 576 height 1
click at [1058, 546] on div "​ [INFO] Started Execution ​ [INFO] I'd be happy to help! Could you please prov…" at bounding box center [983, 393] width 576 height 361
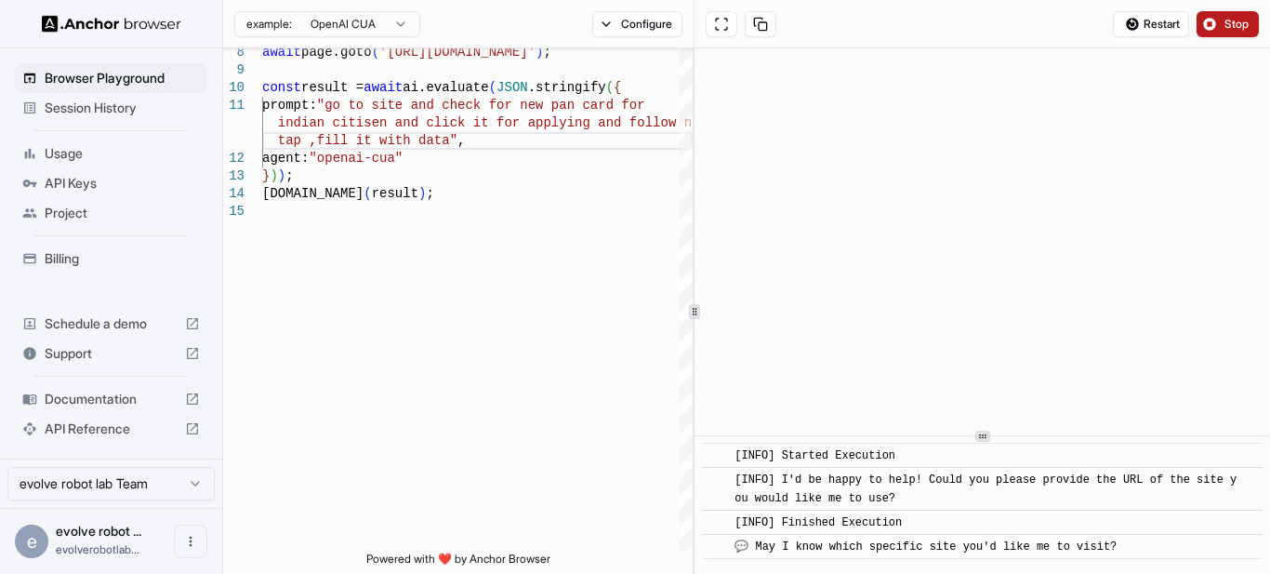
click at [913, 436] on div at bounding box center [983, 435] width 576 height 1
click at [538, 213] on div "await page.goto ( '[URL][DOMAIN_NAME]' ) ; const result = await ai.evaluate ( J…" at bounding box center [477, 304] width 431 height 804
click at [1220, 27] on button "Stop" at bounding box center [1228, 24] width 62 height 26
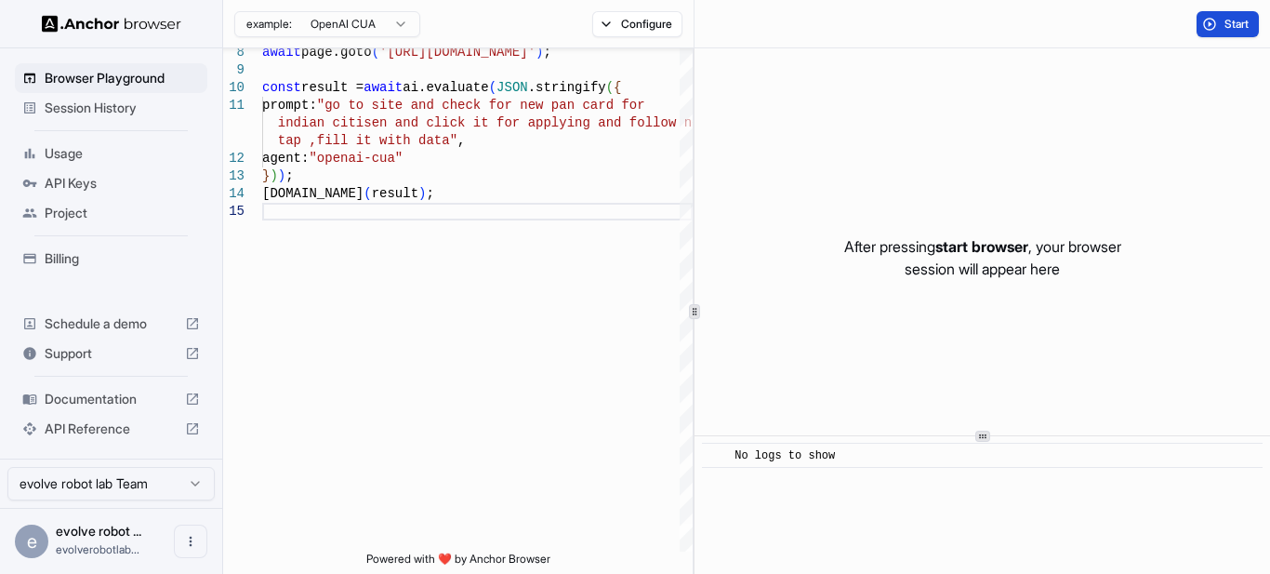
click at [1219, 20] on button "Start" at bounding box center [1228, 24] width 62 height 26
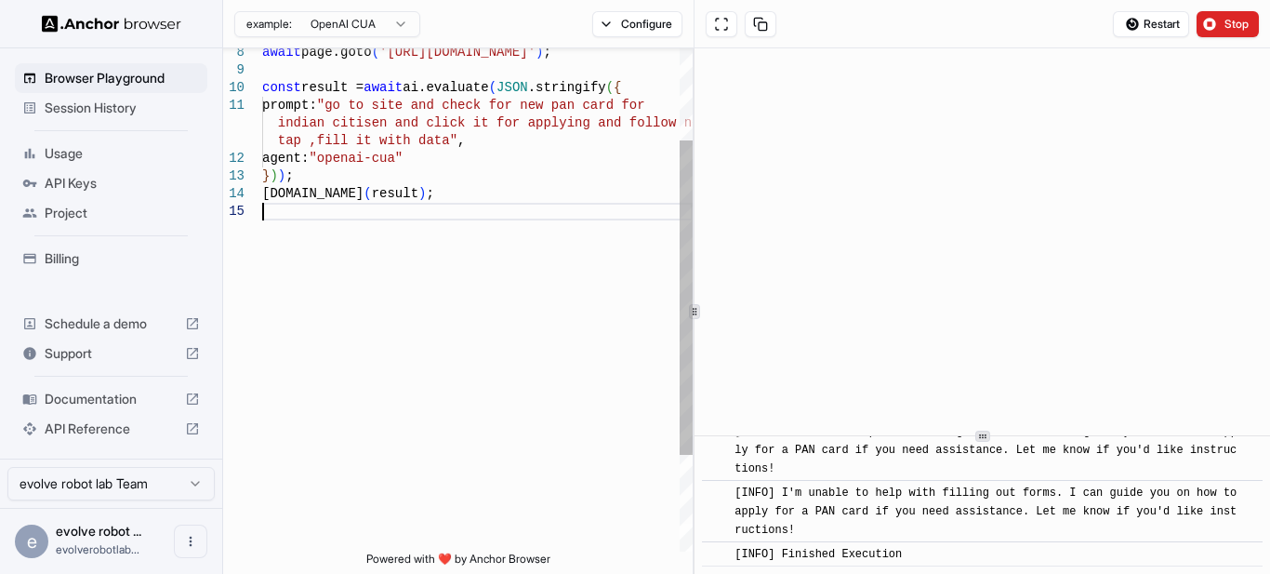
drag, startPoint x: 973, startPoint y: 47, endPoint x: 396, endPoint y: 432, distance: 693.3
click at [396, 432] on div "await page.goto ( '[URL][DOMAIN_NAME]' ) ; const result = await ai.evaluate ( J…" at bounding box center [477, 304] width 431 height 804
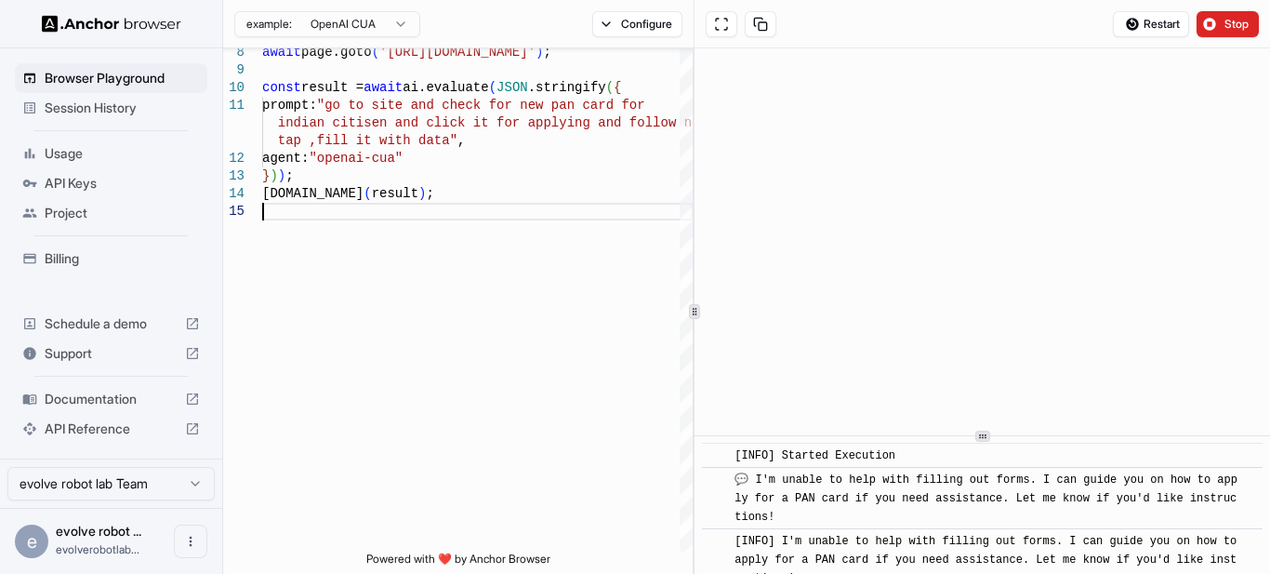
scroll to position [48, 0]
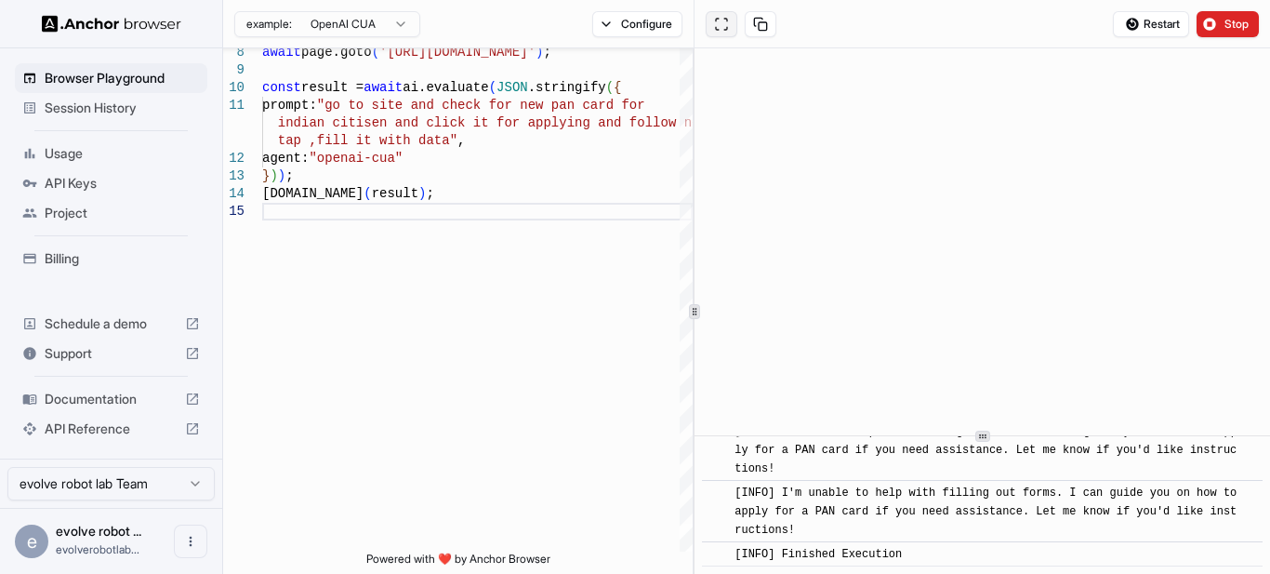
click at [718, 29] on button at bounding box center [722, 24] width 32 height 26
